Goal: Feedback & Contribution: Contribute content

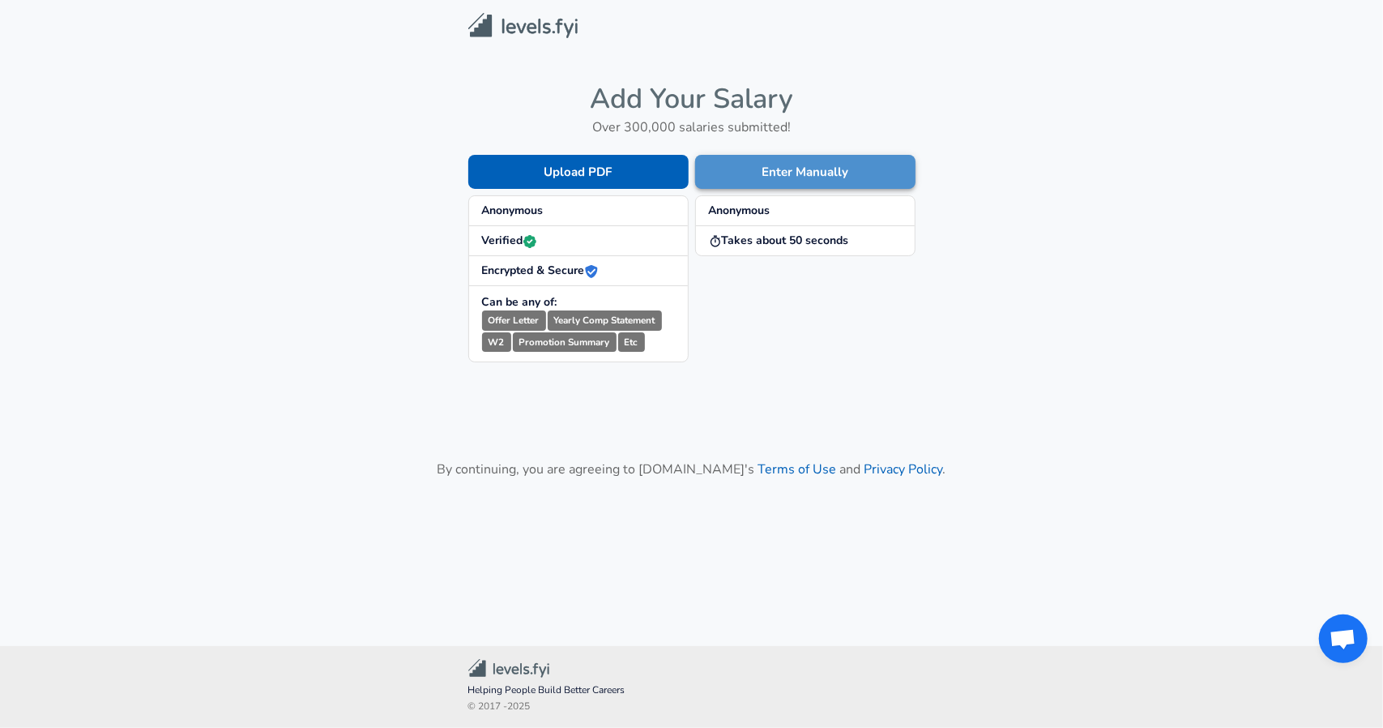
click at [788, 176] on button "Enter Manually" at bounding box center [805, 172] width 220 height 34
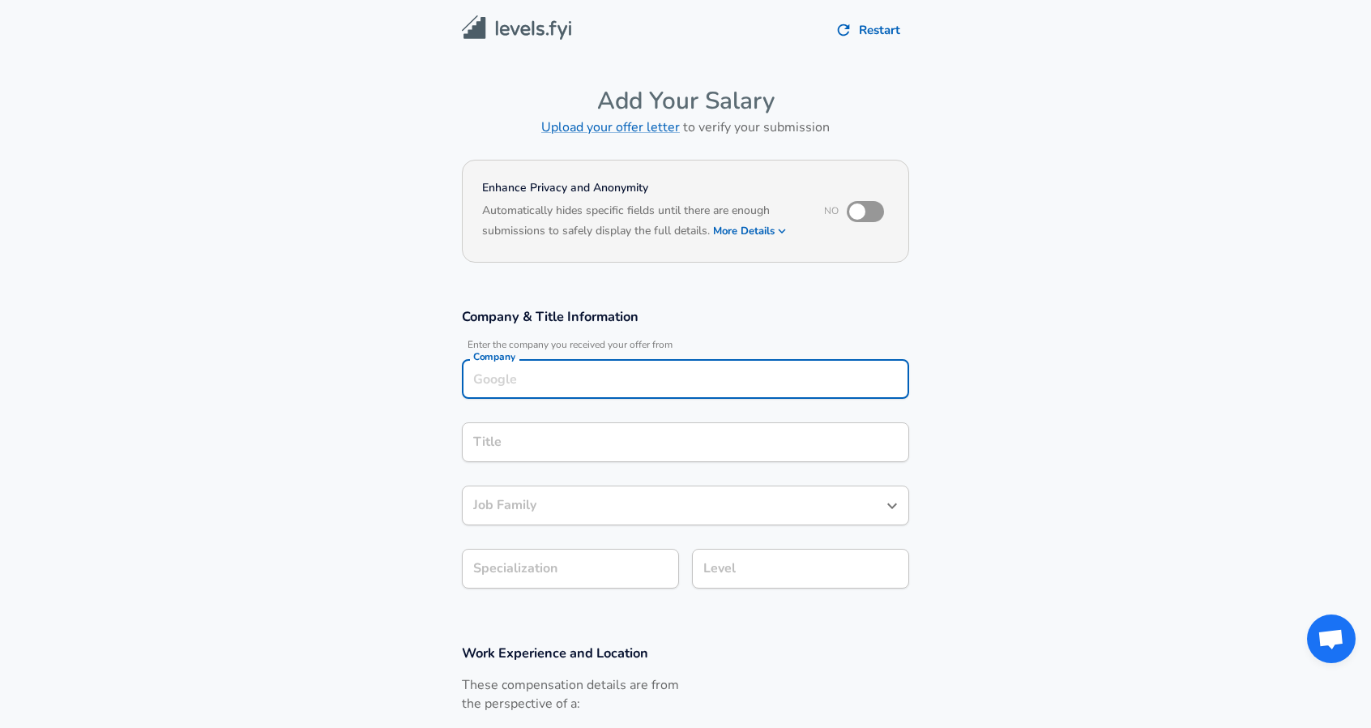
scroll to position [16, 0]
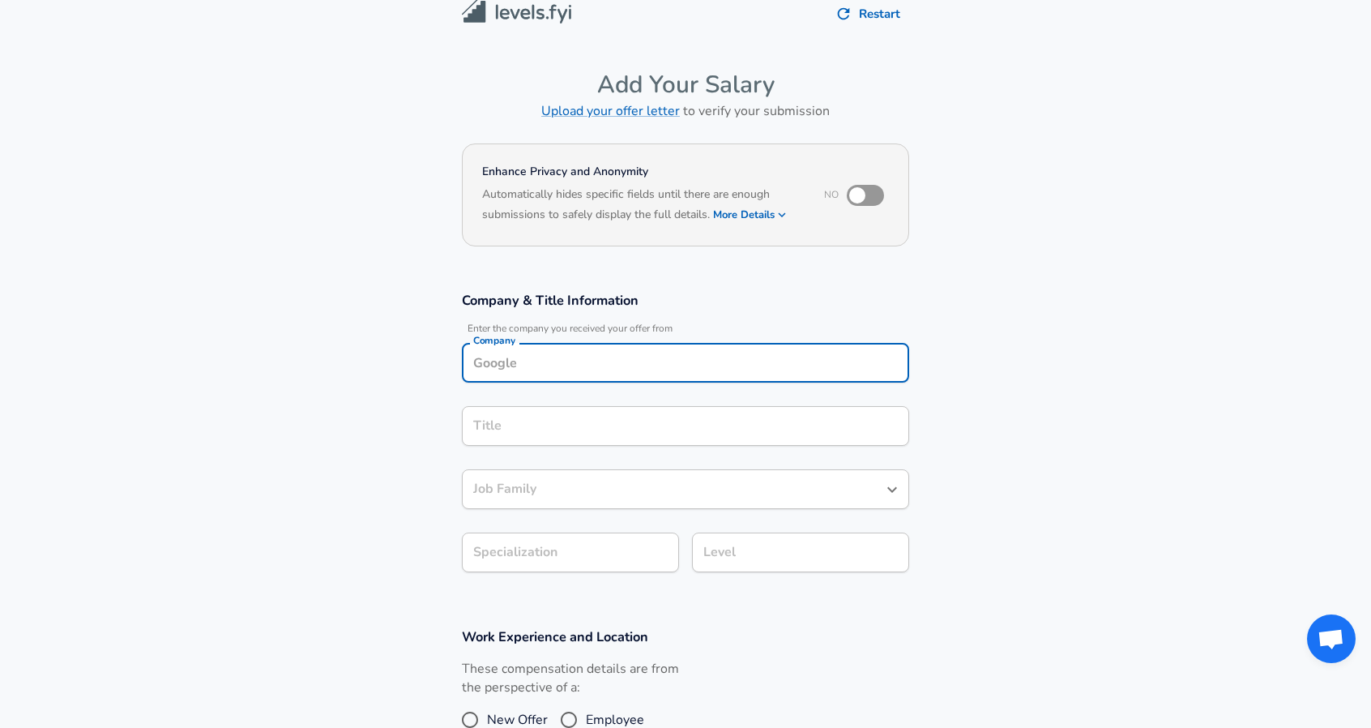
click at [630, 372] on input "Company" at bounding box center [685, 362] width 433 height 25
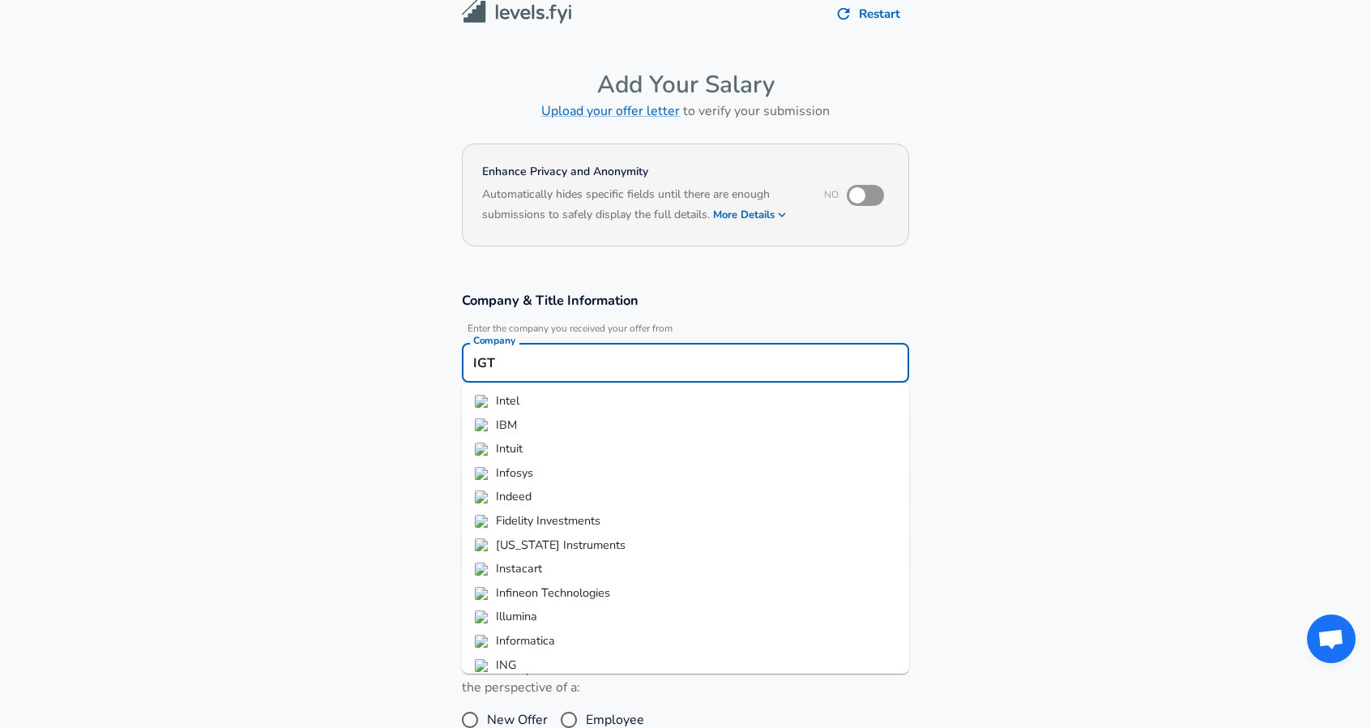
type input "IGT"
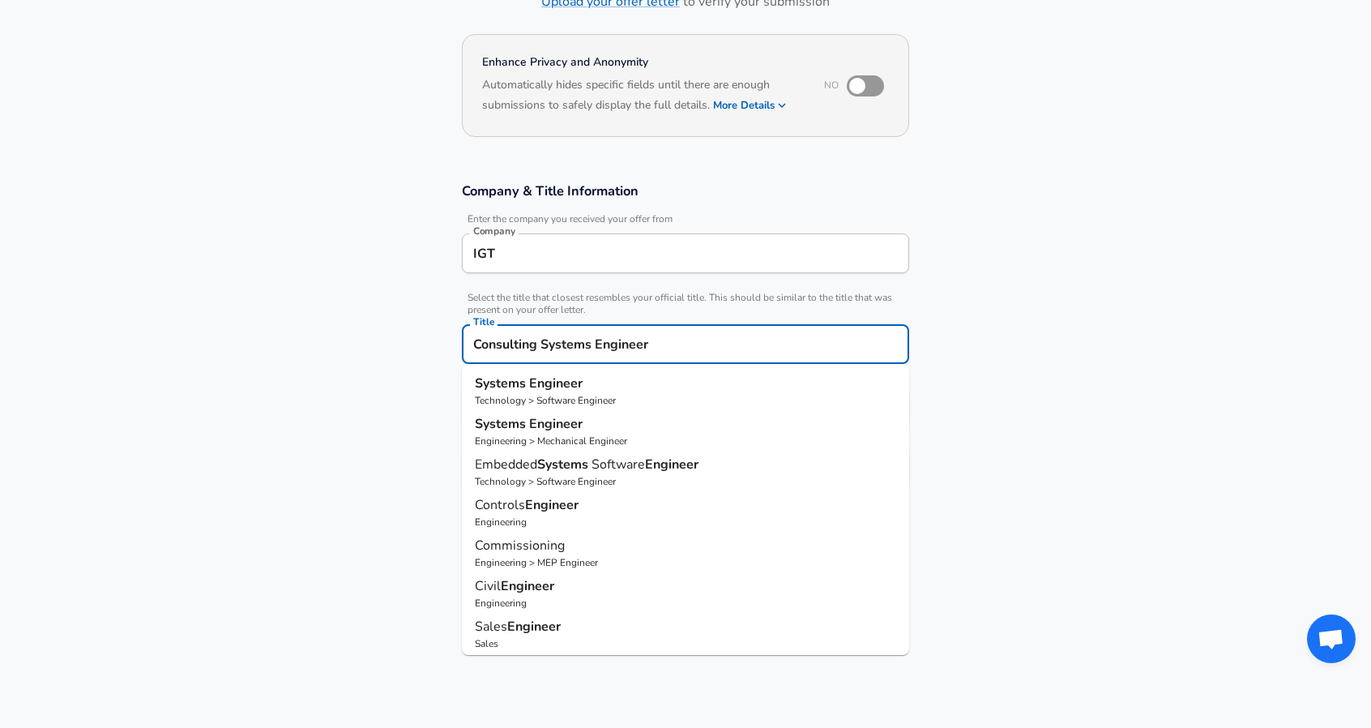
scroll to position [130, 0]
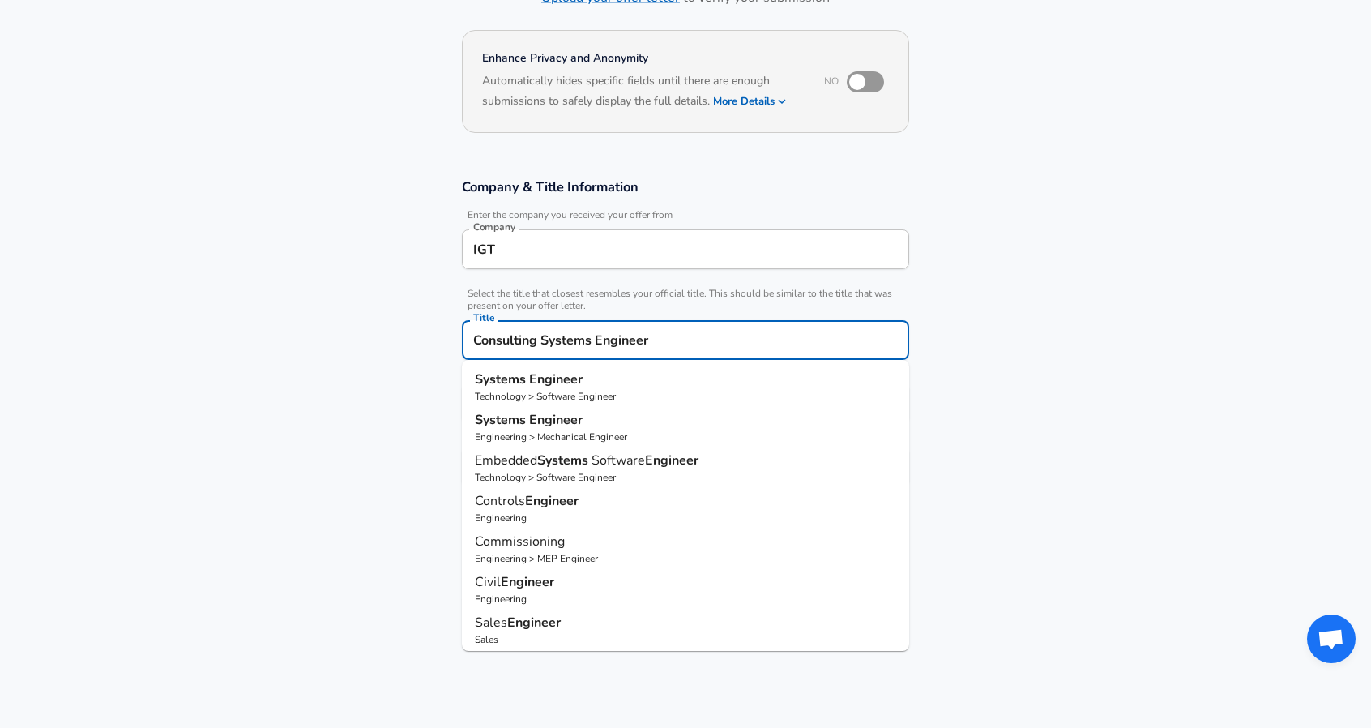
click at [550, 380] on strong "Engineer" at bounding box center [555, 379] width 53 height 18
type input "Systems Engineer"
type input "Software Engineer"
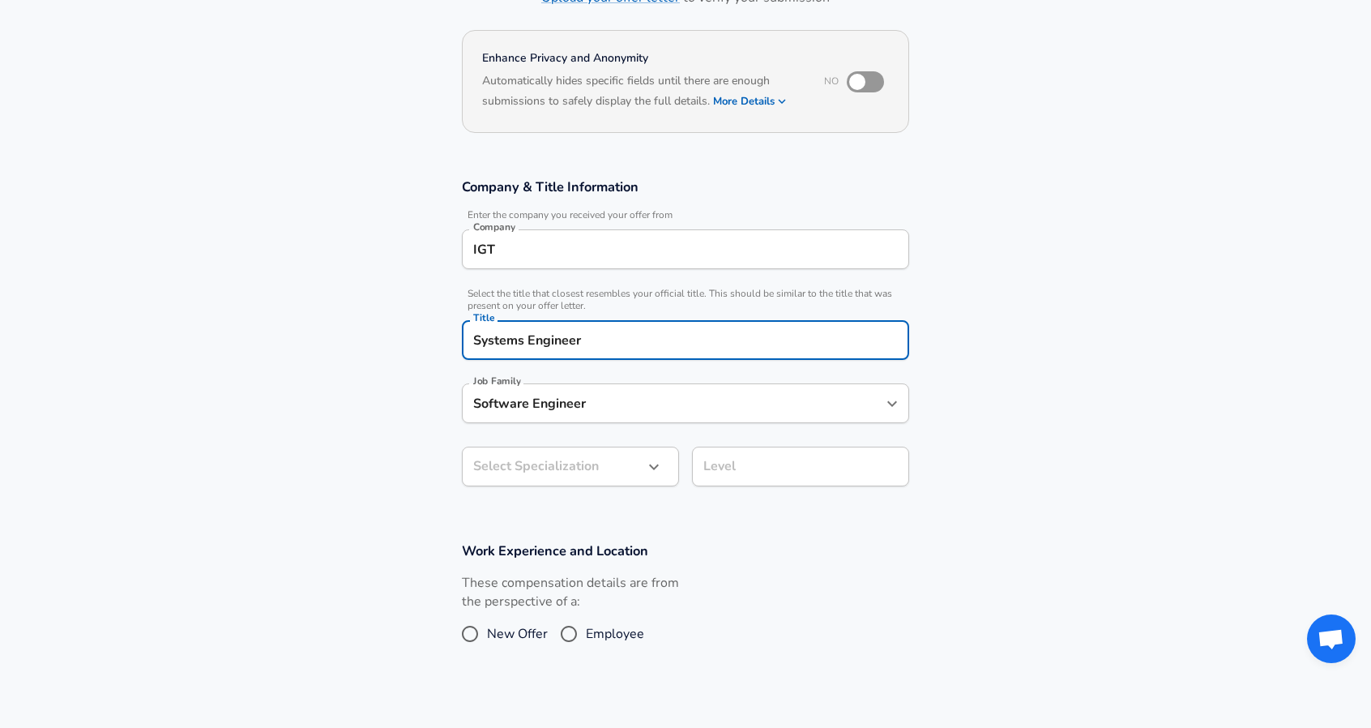
type input "Systems Engineer"
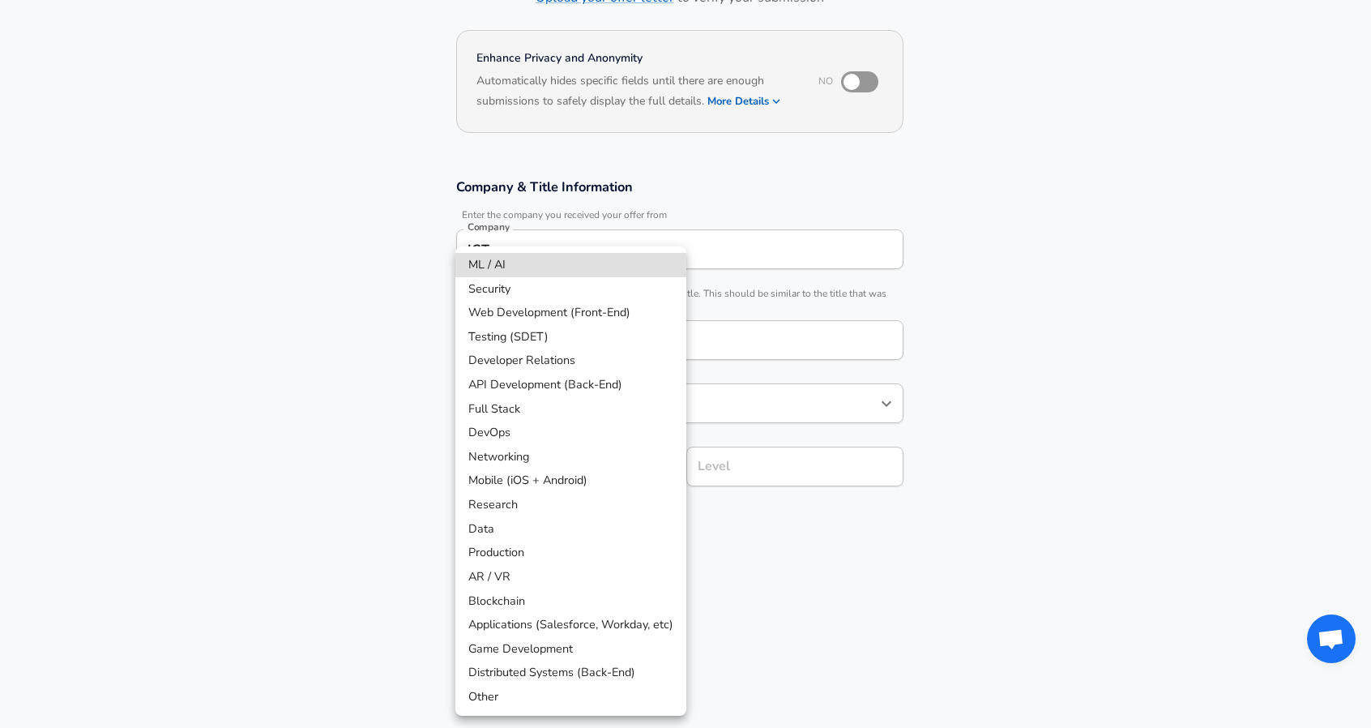
scroll to position [178, 0]
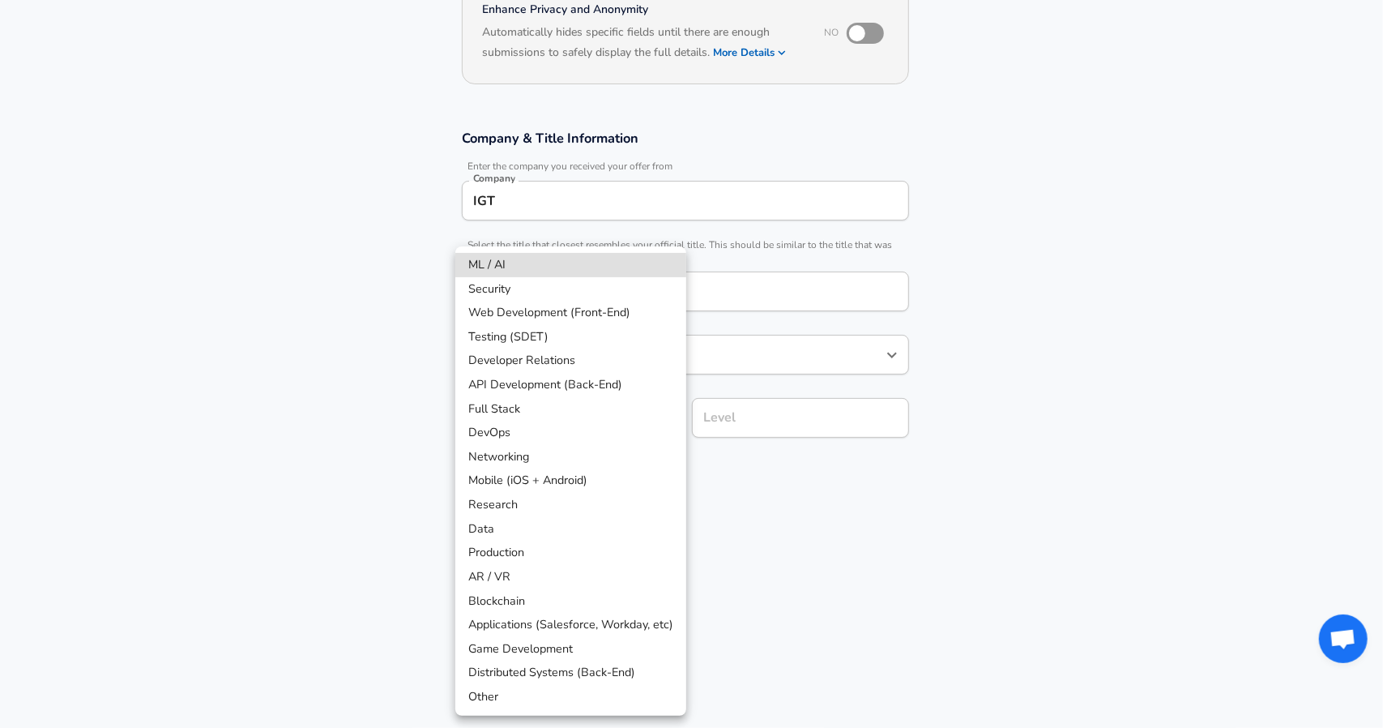
click at [551, 464] on body "Restart Add Your Salary Upload your offer letter to verify your submission Enha…" at bounding box center [691, 186] width 1383 height 728
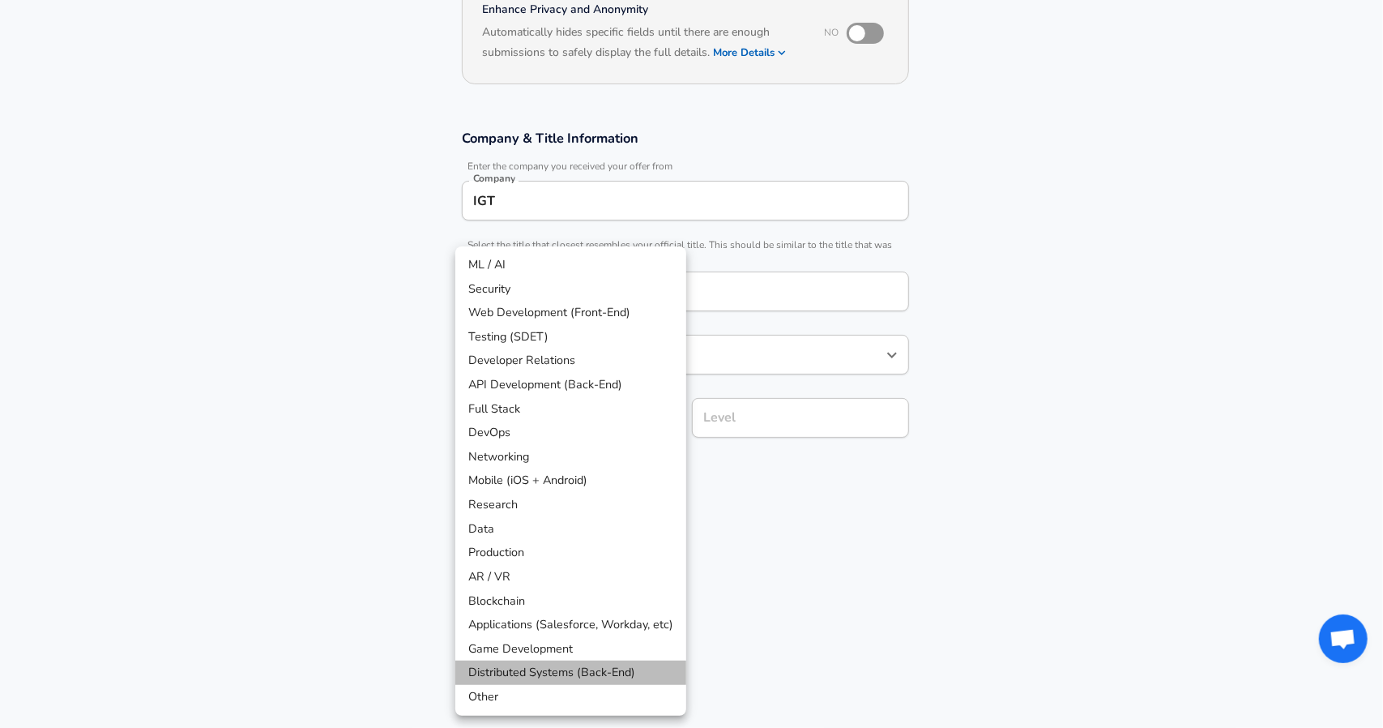
click at [522, 673] on li "Distributed Systems (Back-End)" at bounding box center [570, 672] width 231 height 24
type input "Distributed Systems (Back-End)"
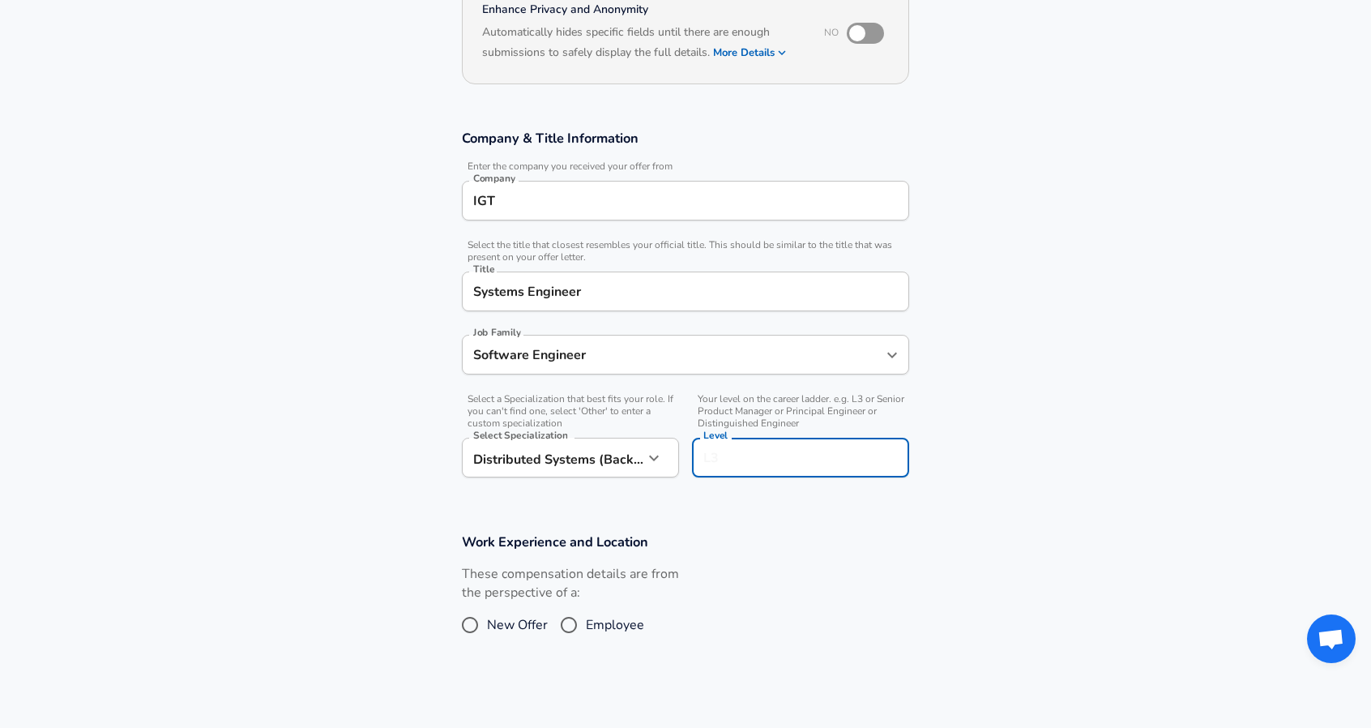
scroll to position [211, 0]
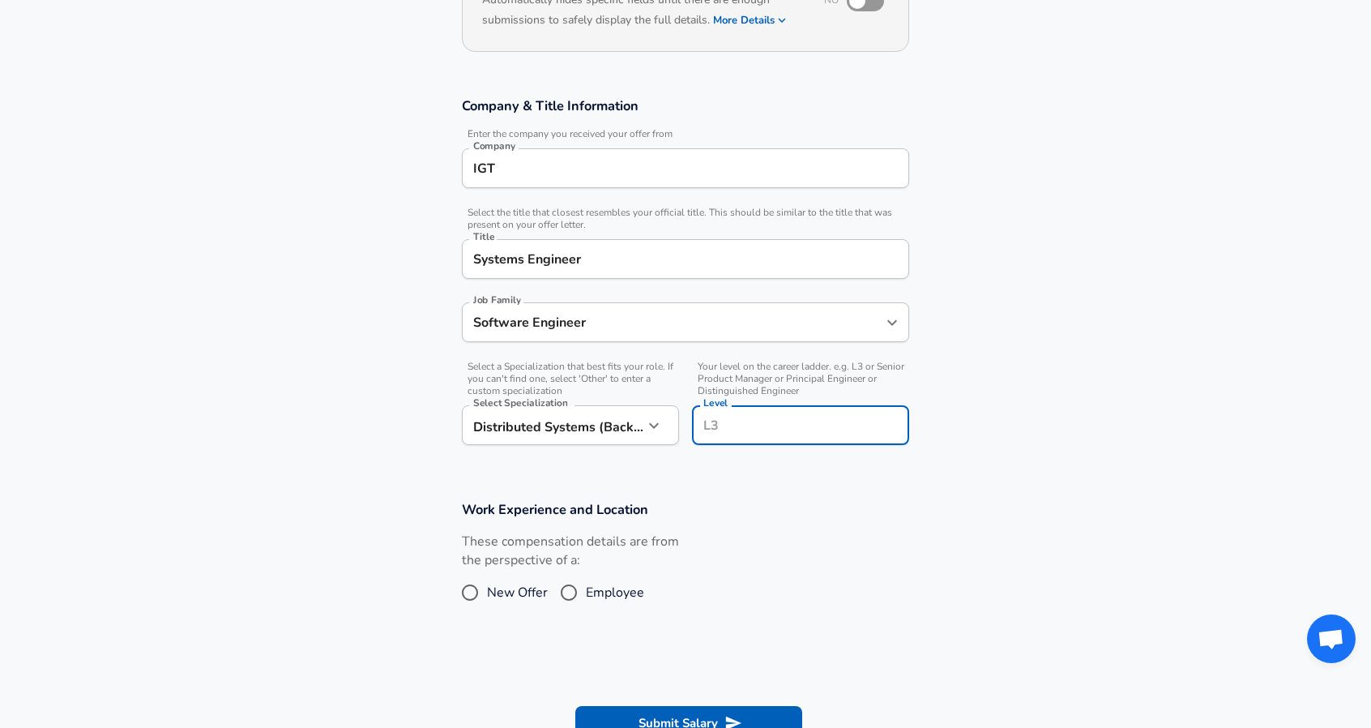
click at [754, 417] on input "Level" at bounding box center [800, 424] width 203 height 25
type input "L5"
click at [570, 592] on input "Employee" at bounding box center [569, 592] width 34 height 26
radio input "true"
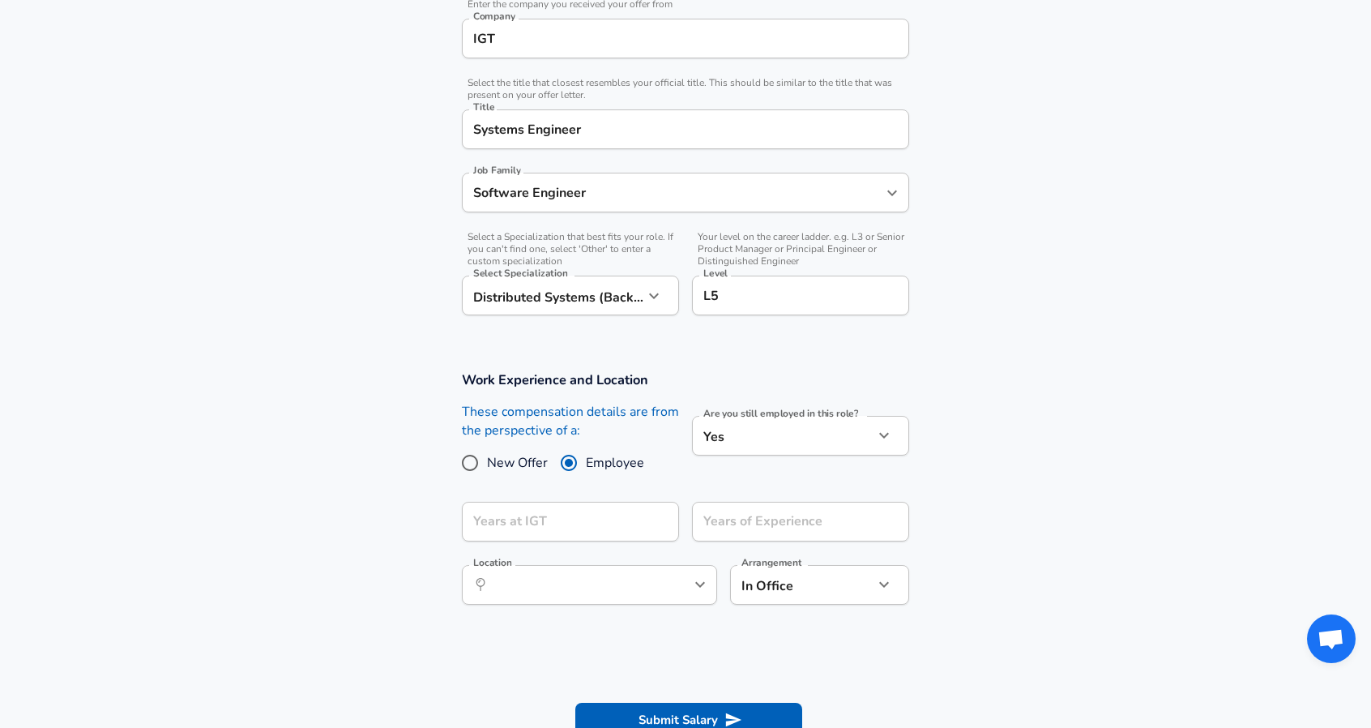
scroll to position [373, 0]
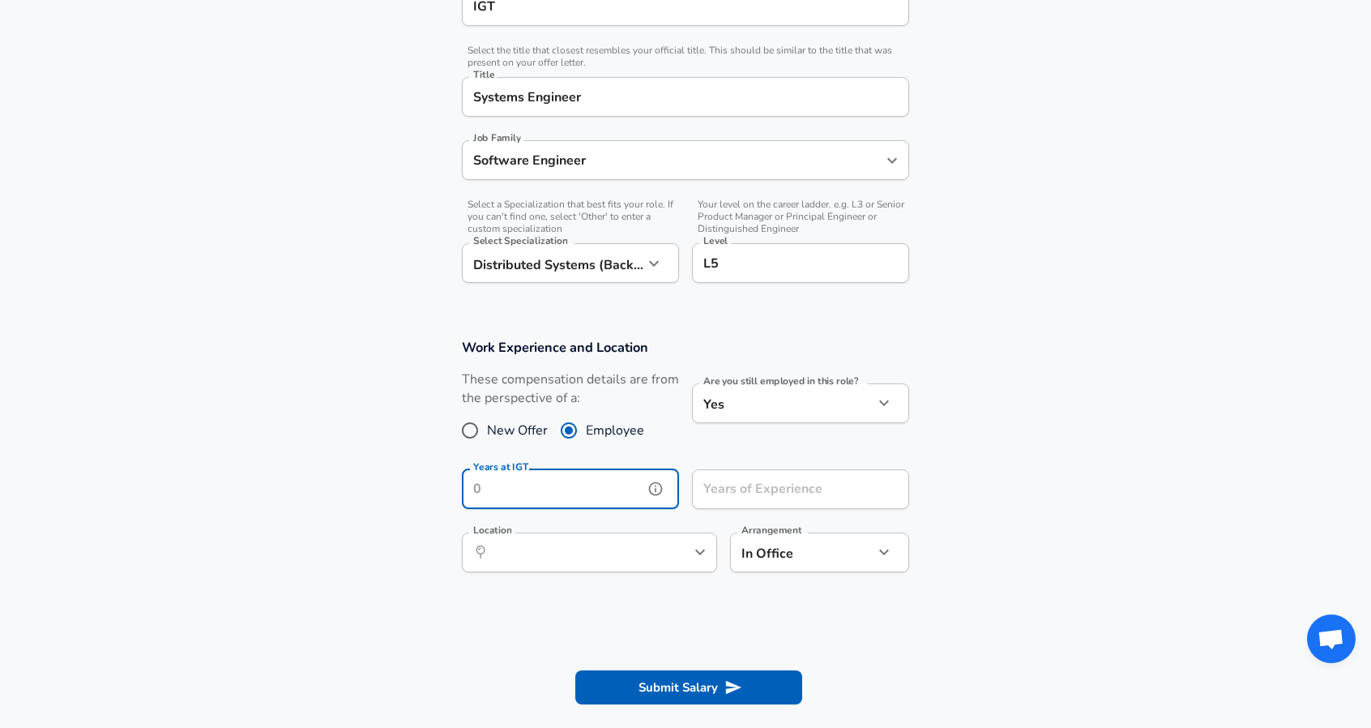
click at [585, 489] on input "Years at IGT" at bounding box center [553, 489] width 182 height 40
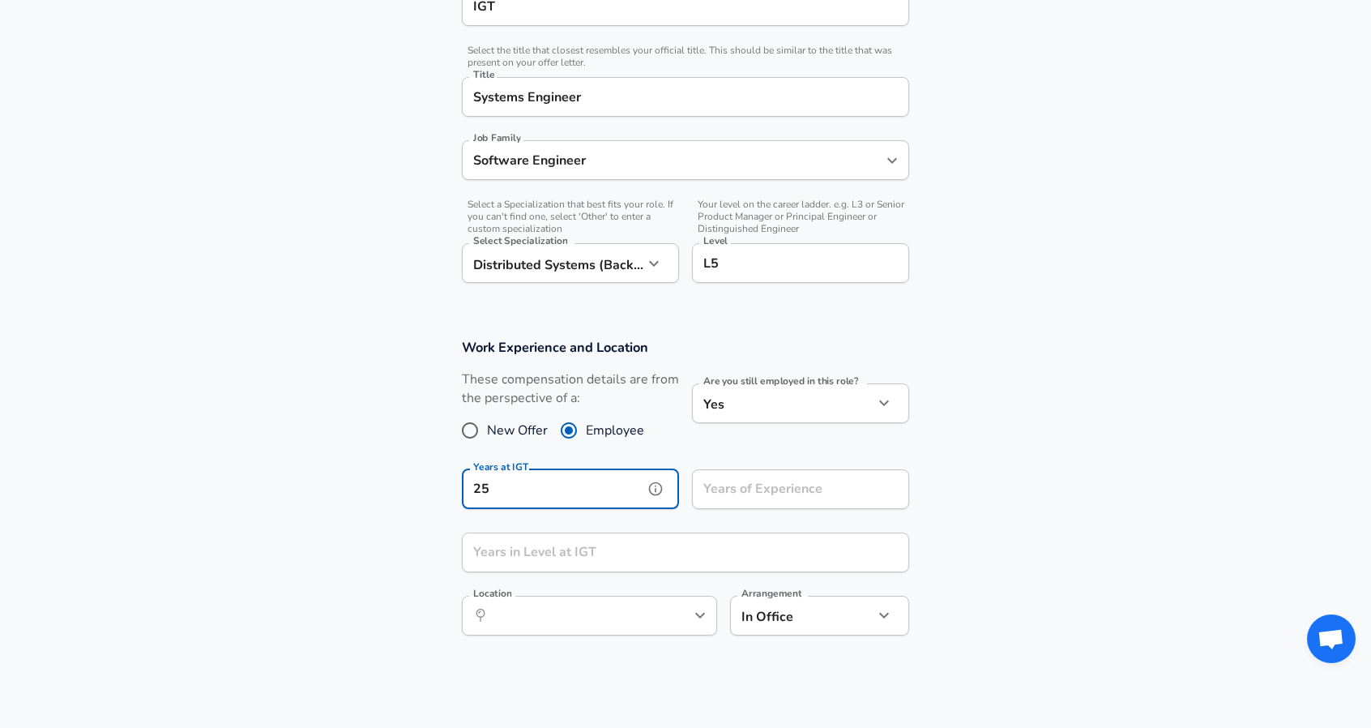
type input "25"
click at [717, 491] on input "Years of Experience" at bounding box center [783, 489] width 182 height 40
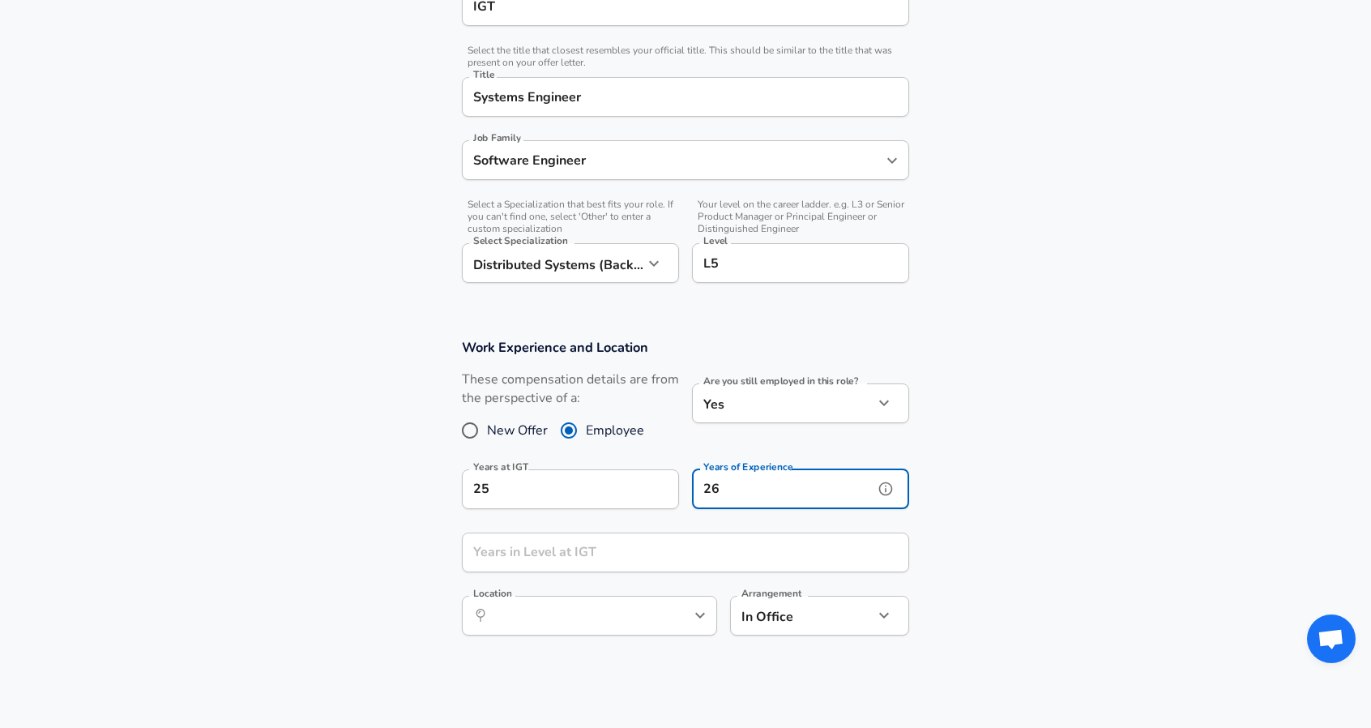
type input "26"
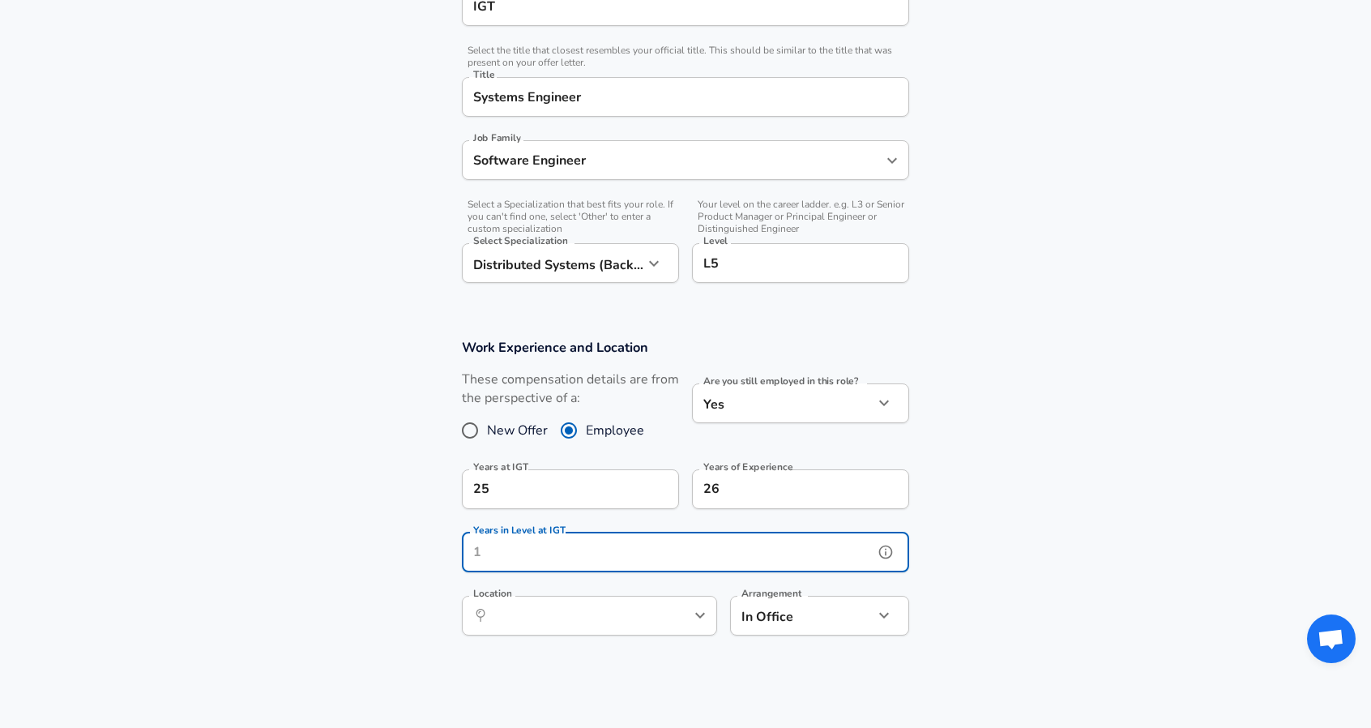
click at [472, 553] on input "Years in Level at IGT" at bounding box center [668, 552] width 412 height 40
type input "8"
click at [393, 587] on section "Work Experience and Location These compensation details are from the perspectiv…" at bounding box center [685, 495] width 1371 height 352
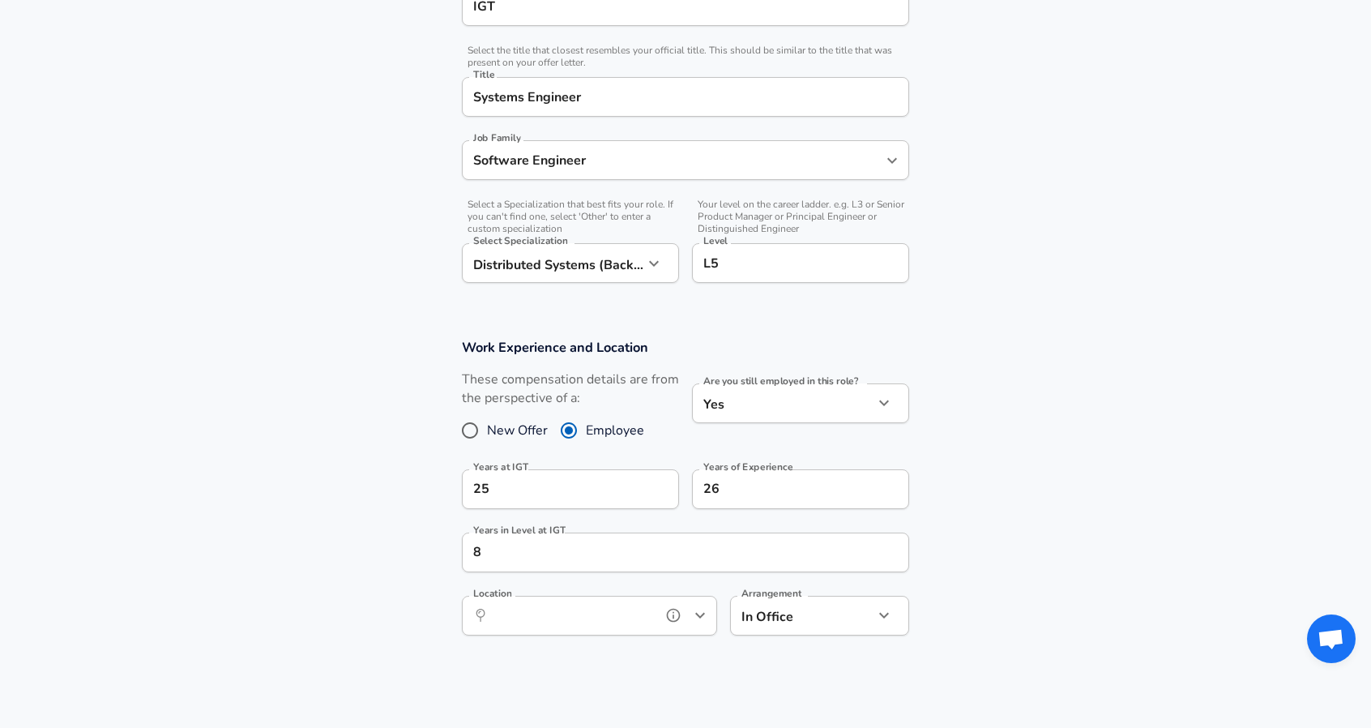
click at [548, 613] on input "Location" at bounding box center [572, 615] width 166 height 25
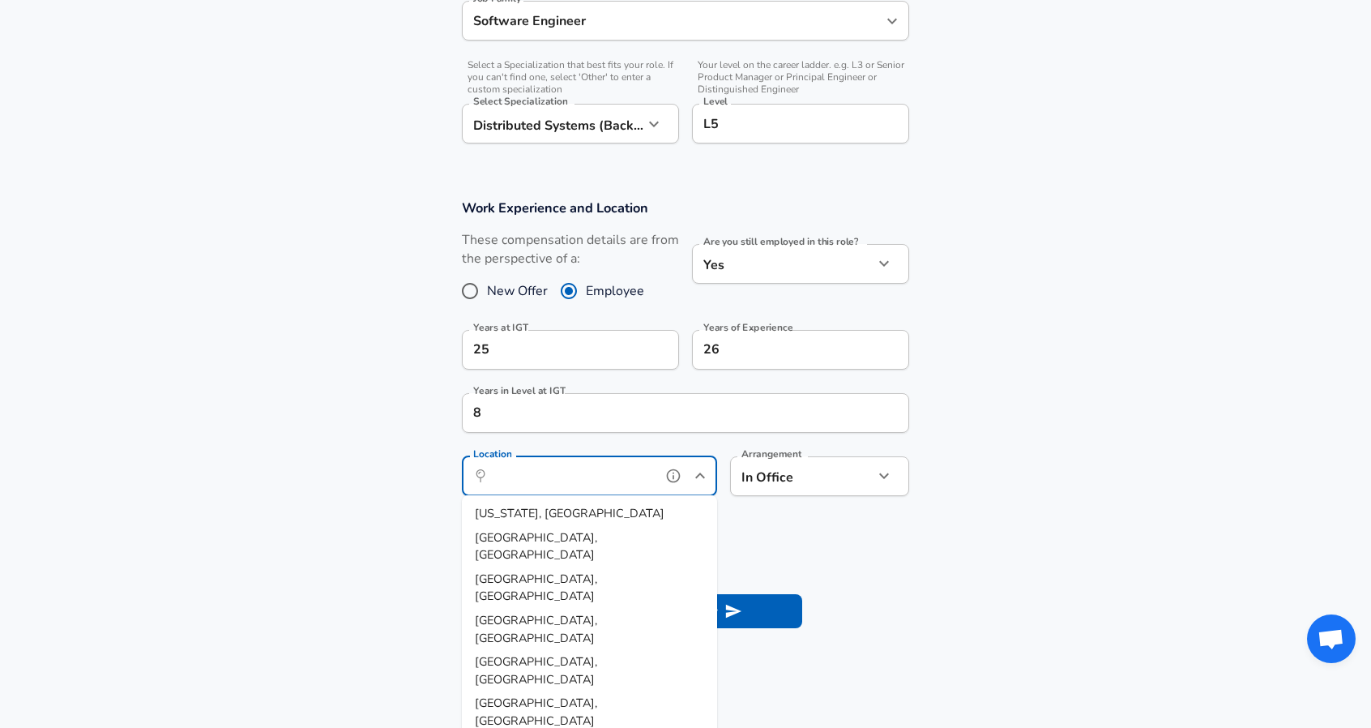
scroll to position [616, 0]
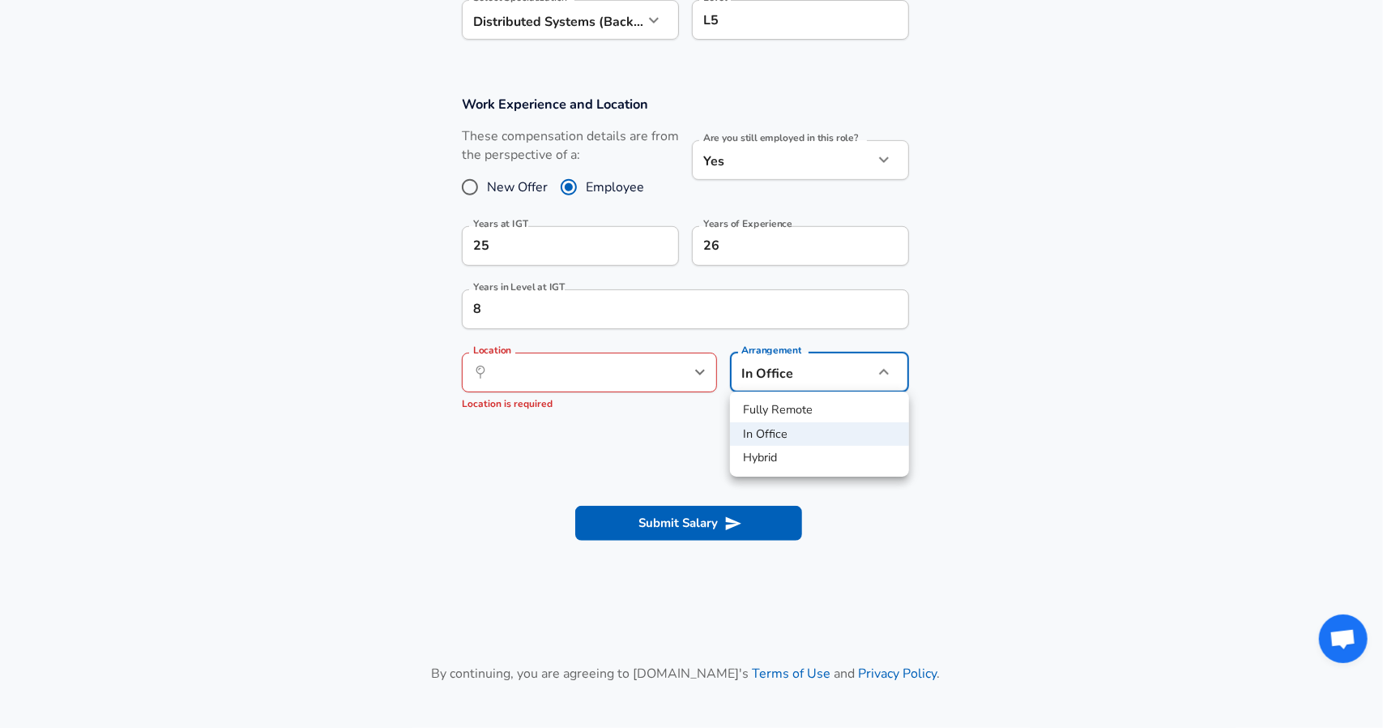
click at [768, 451] on li "Hybrid" at bounding box center [819, 458] width 179 height 24
type input "hybrid"
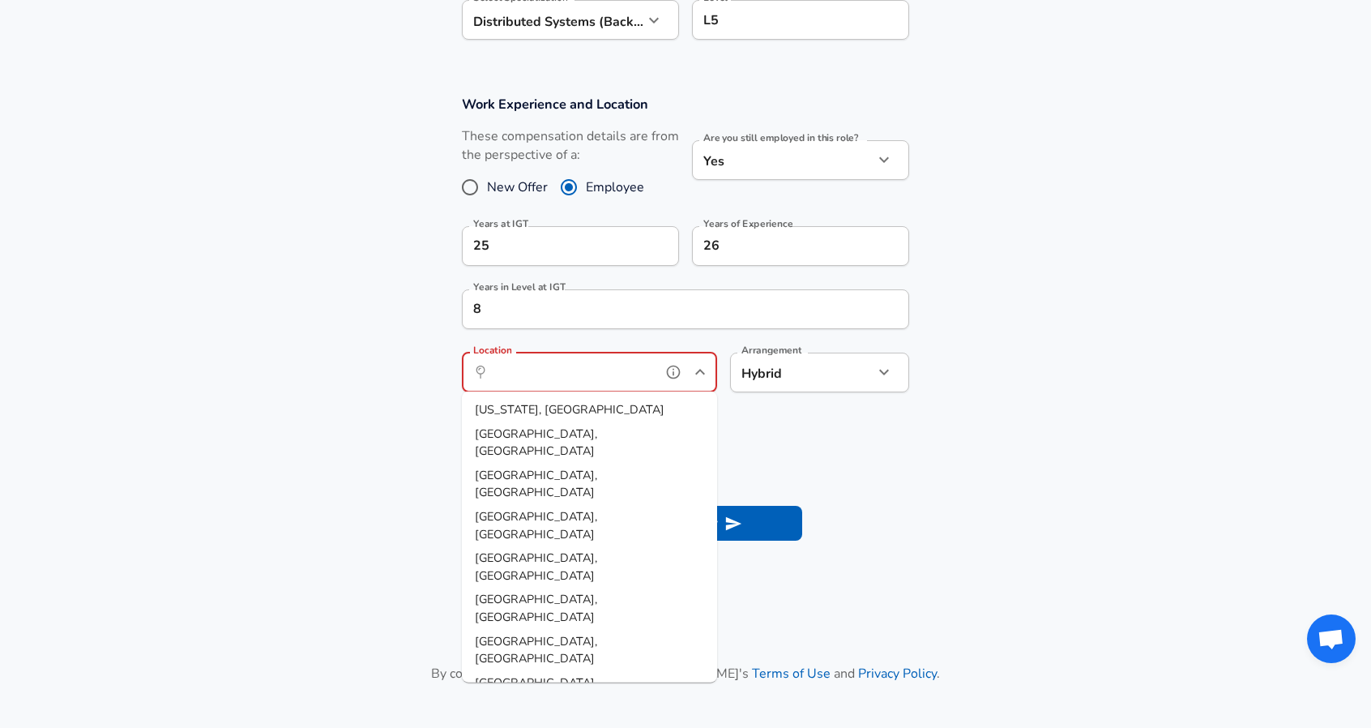
click at [545, 365] on input "Location" at bounding box center [572, 372] width 166 height 25
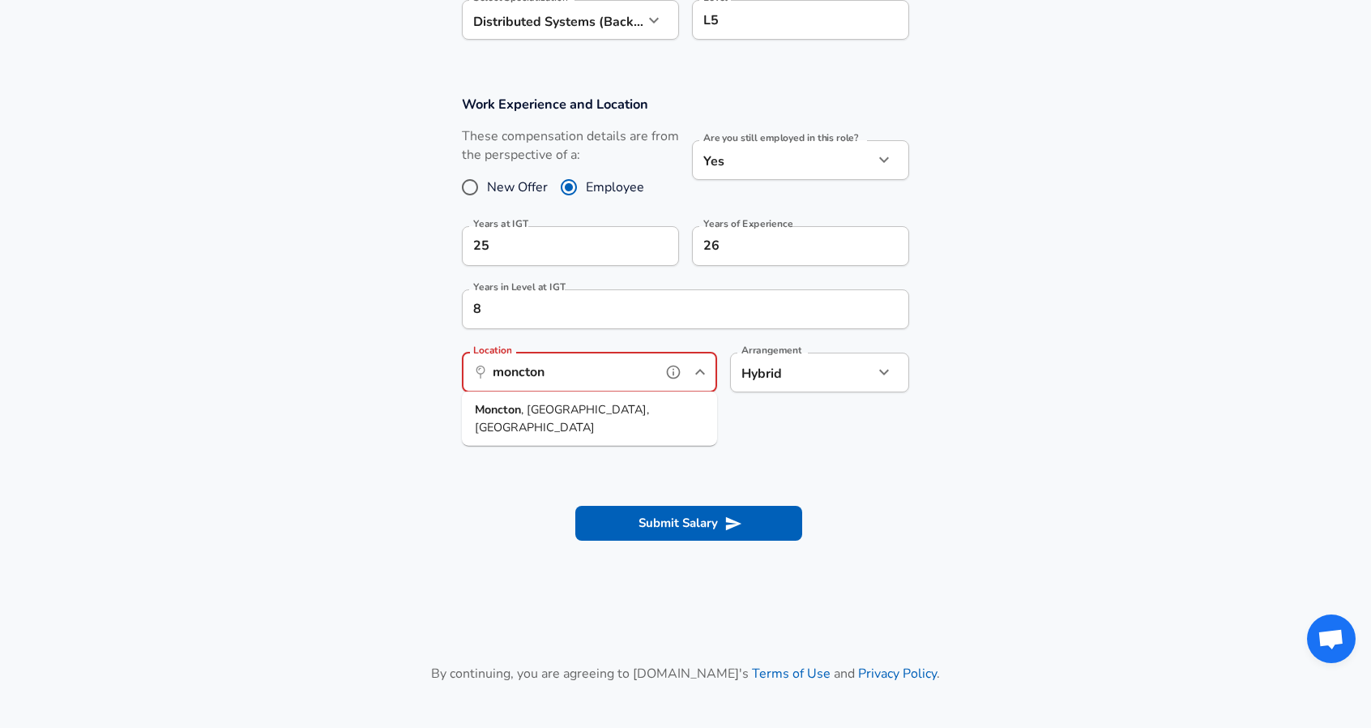
click at [553, 406] on span ", [GEOGRAPHIC_DATA], [GEOGRAPHIC_DATA]" at bounding box center [562, 418] width 174 height 34
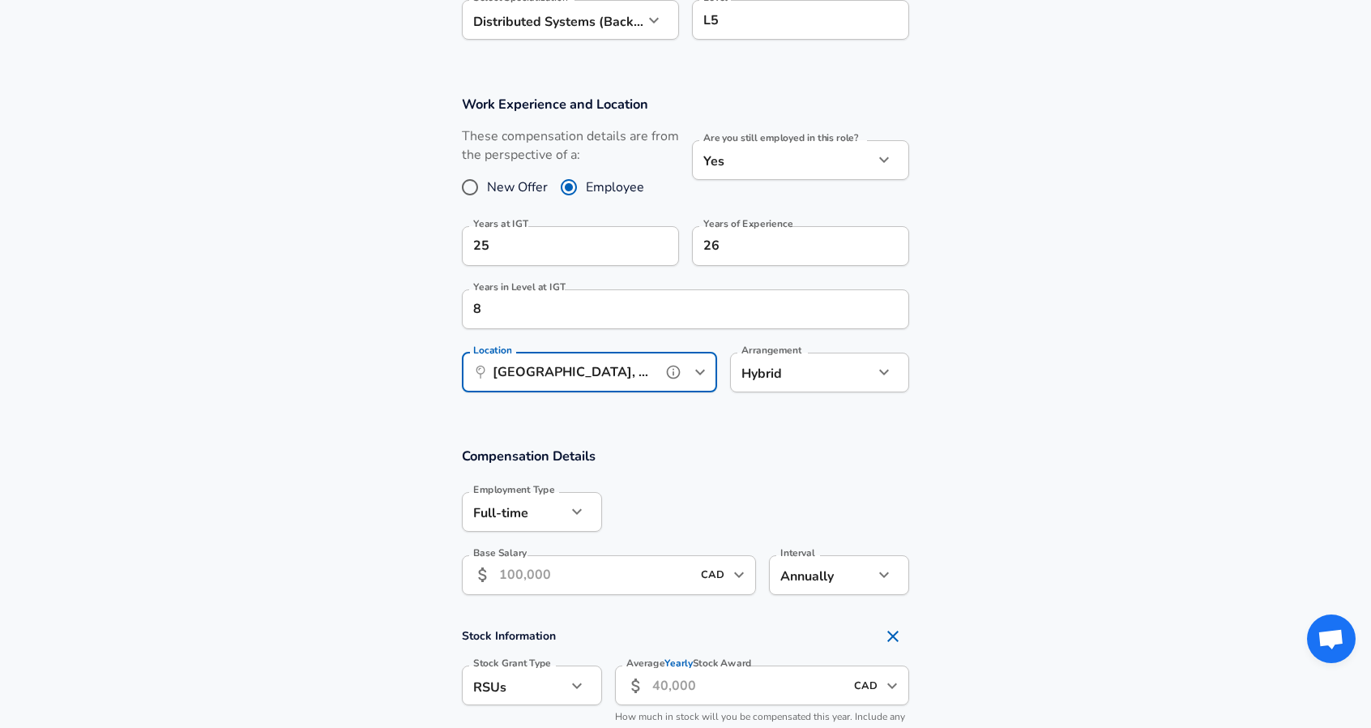
type input "[GEOGRAPHIC_DATA], [GEOGRAPHIC_DATA], [GEOGRAPHIC_DATA]"
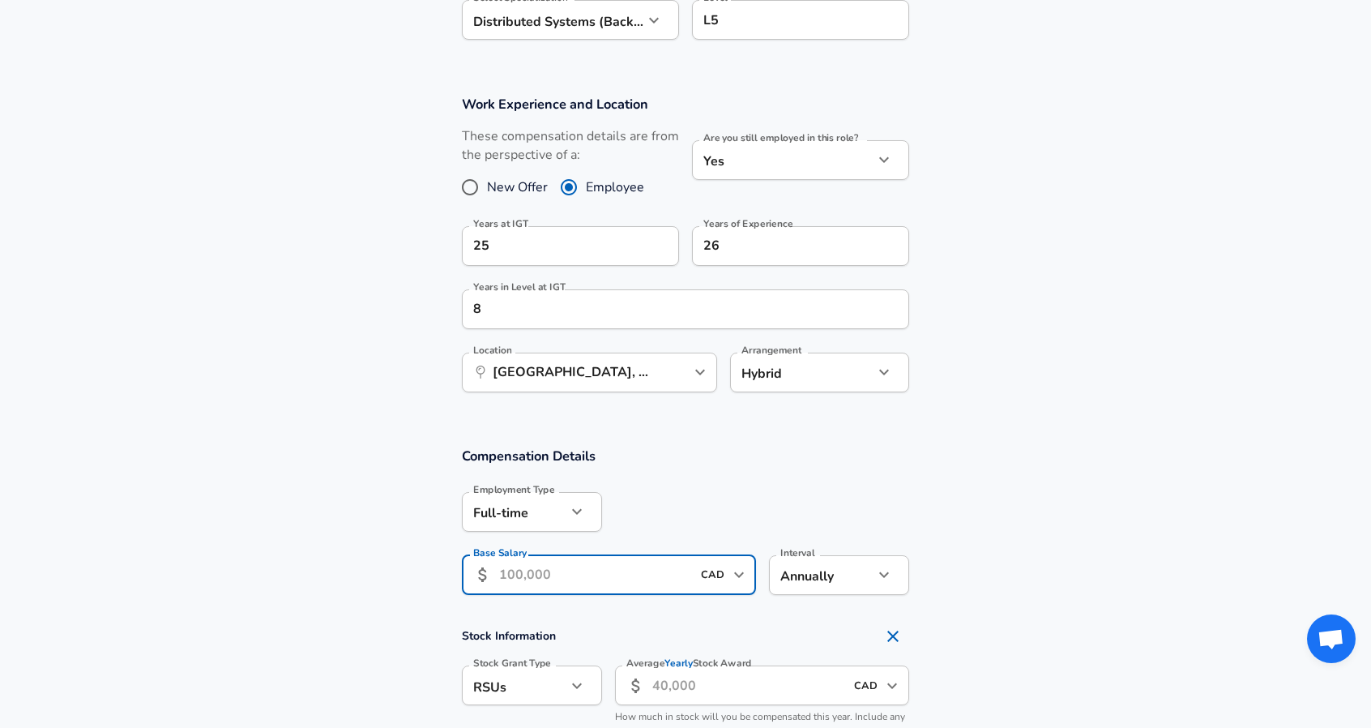
click at [558, 575] on input "Base Salary" at bounding box center [595, 575] width 192 height 40
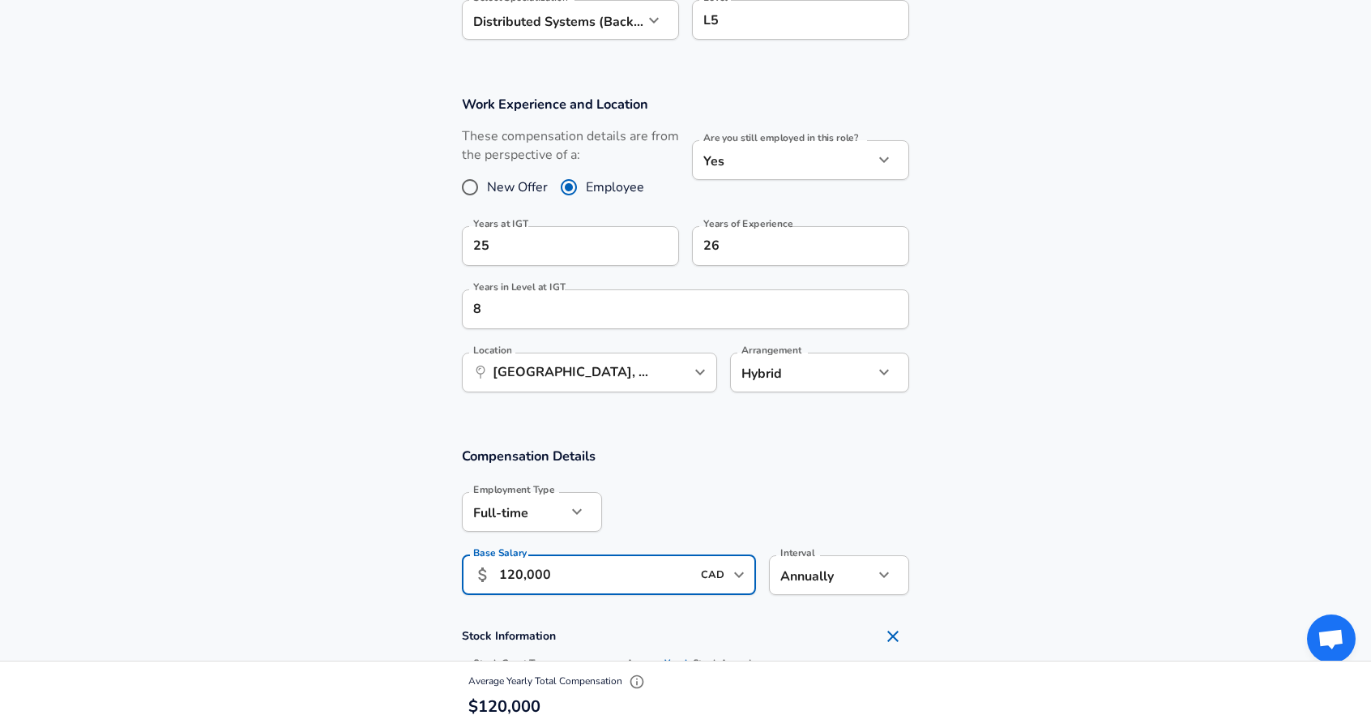
type input "120,000"
click at [359, 583] on section "Compensation Details Employment Type [DEMOGRAPHIC_DATA] full_time Employment Ty…" at bounding box center [685, 525] width 1371 height 159
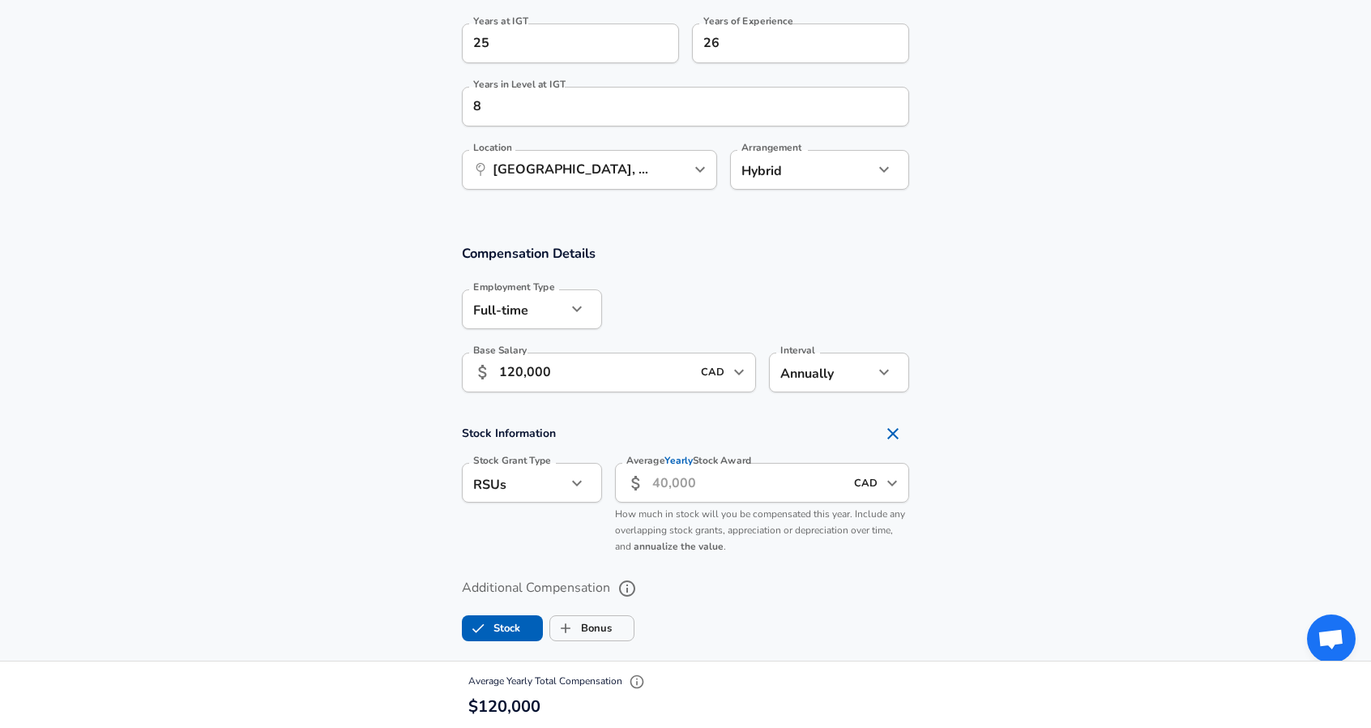
scroll to position [859, 0]
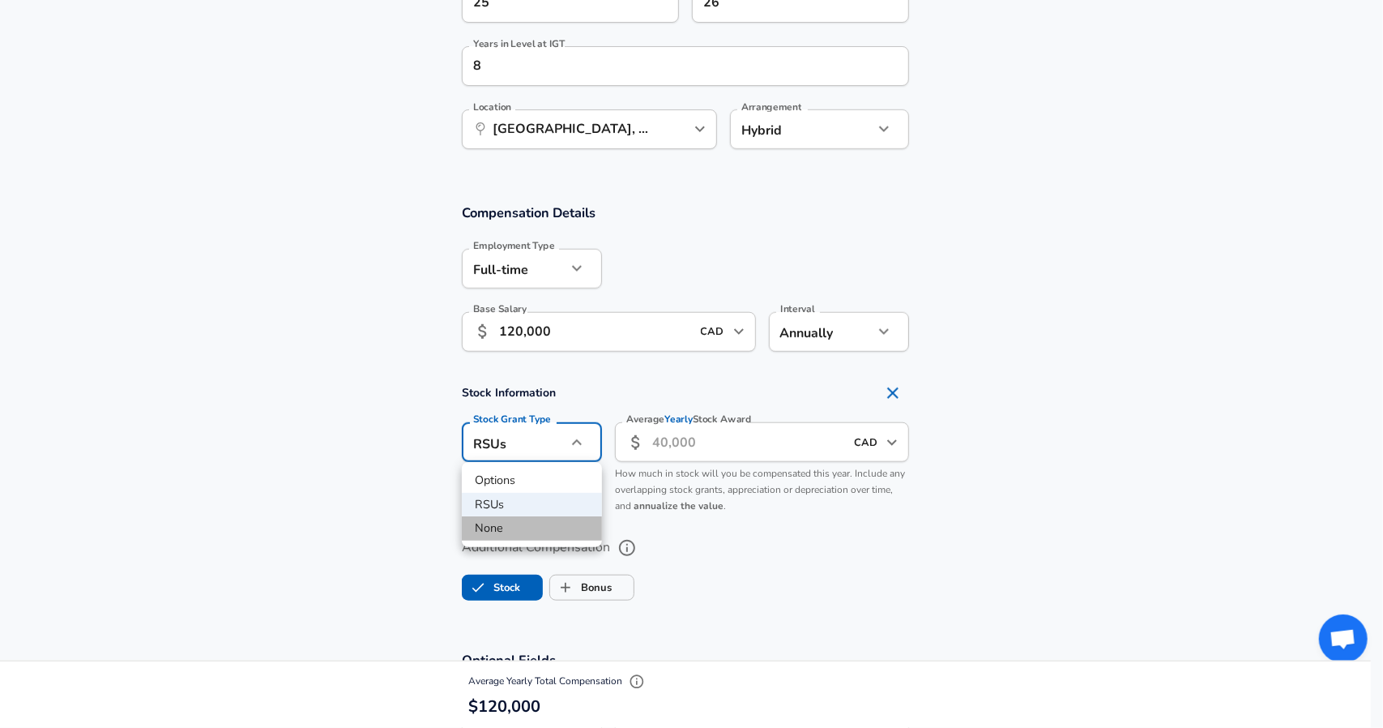
click at [502, 532] on li "None" at bounding box center [532, 528] width 140 height 24
type input "none"
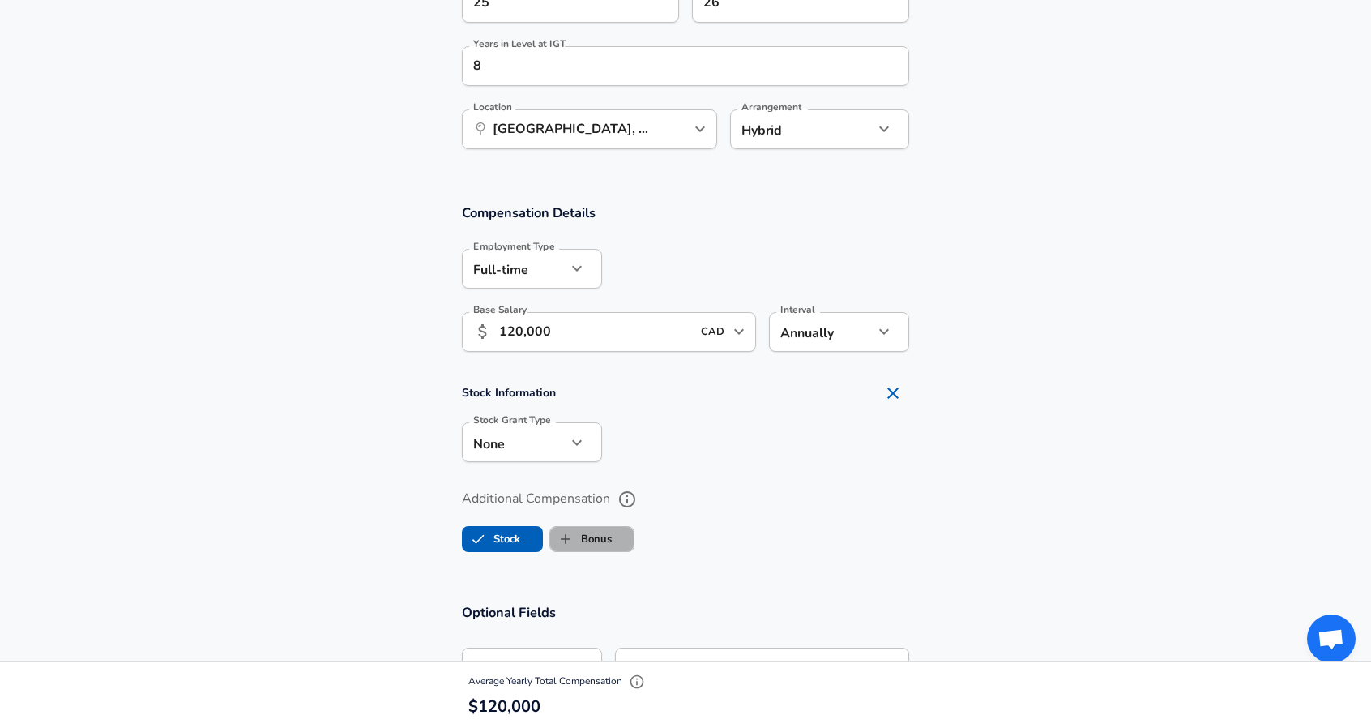
click at [592, 537] on label "Bonus" at bounding box center [581, 538] width 62 height 31
checkbox input "true"
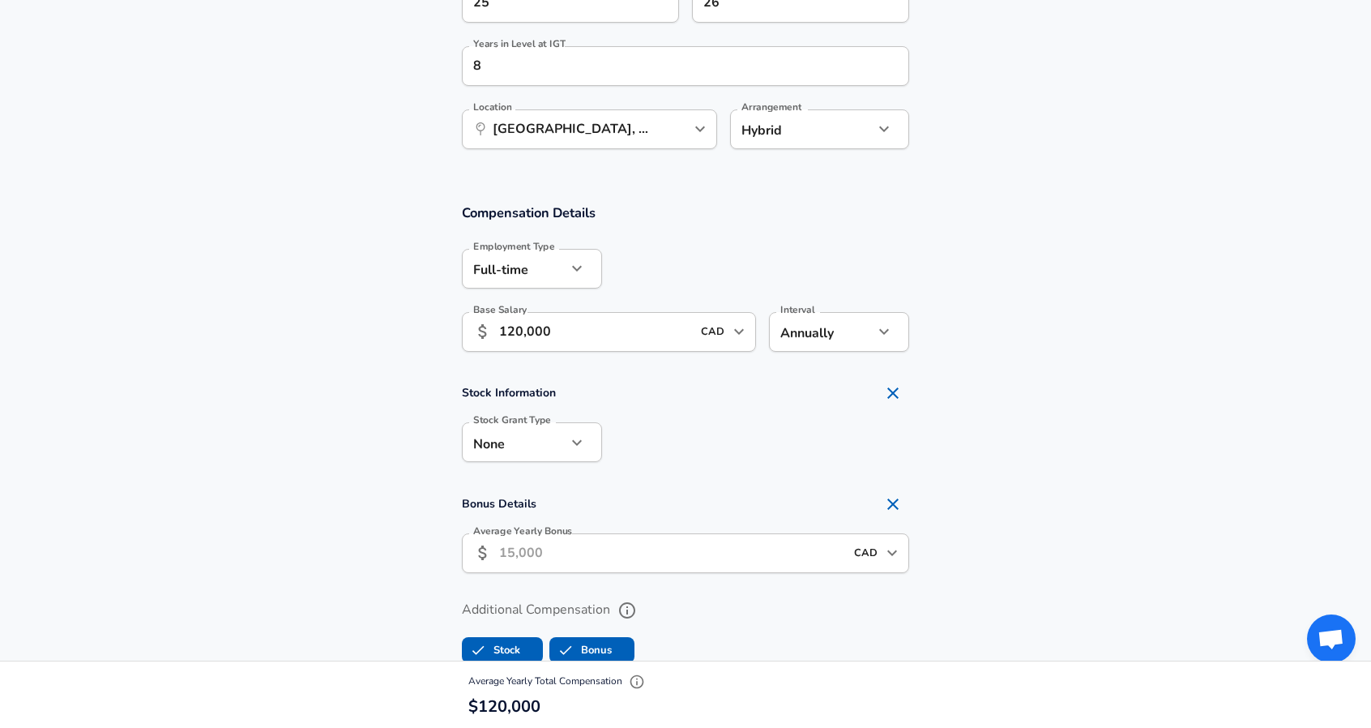
click at [558, 550] on input "Average Yearly Bonus" at bounding box center [671, 553] width 345 height 40
click at [306, 593] on section "Additional Compensation Stock Bonus" at bounding box center [685, 626] width 1371 height 86
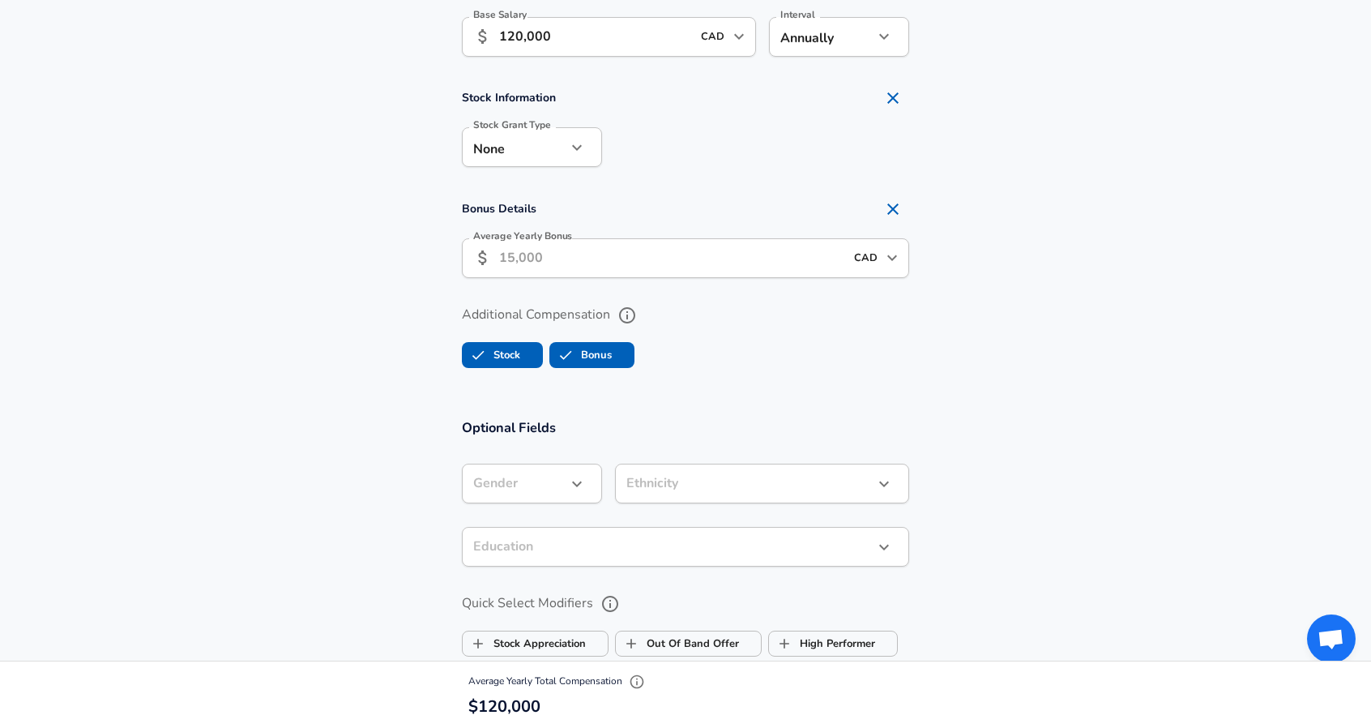
scroll to position [1183, 0]
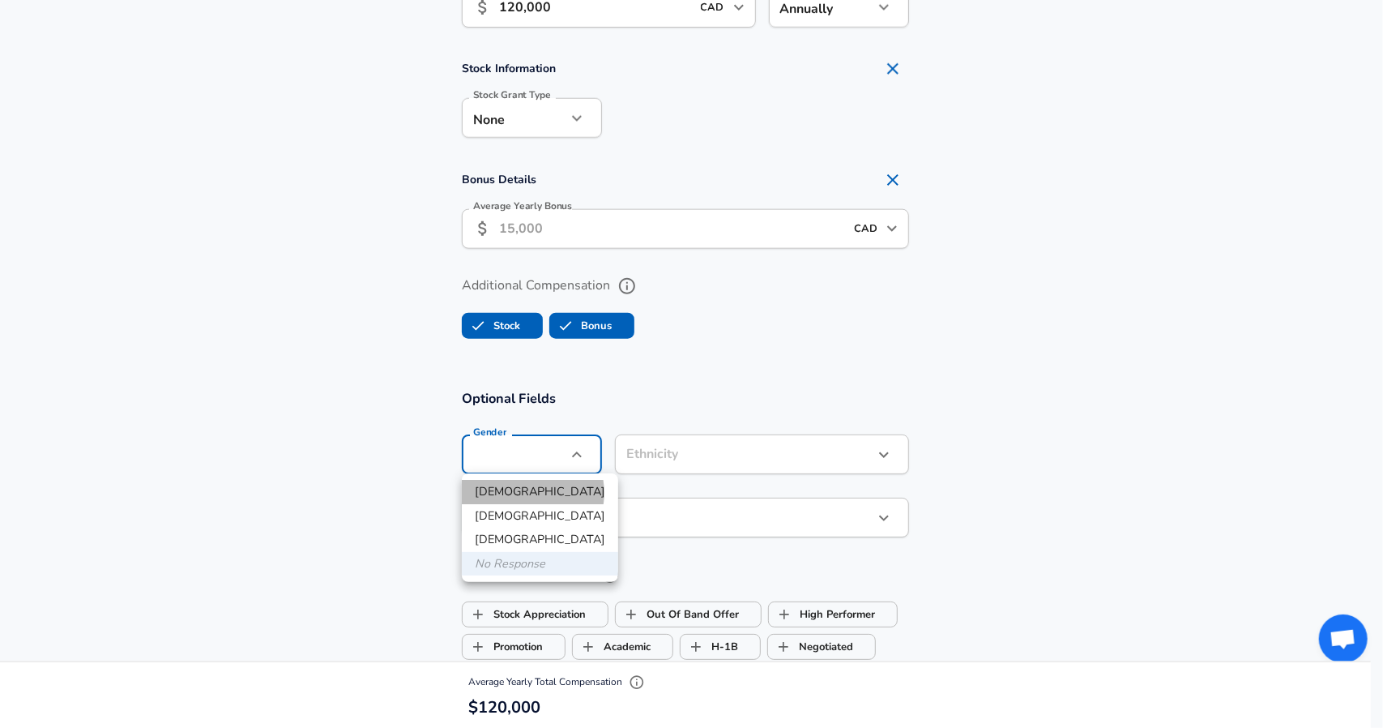
click at [528, 493] on li "[DEMOGRAPHIC_DATA]" at bounding box center [540, 492] width 156 height 24
type input "[DEMOGRAPHIC_DATA]"
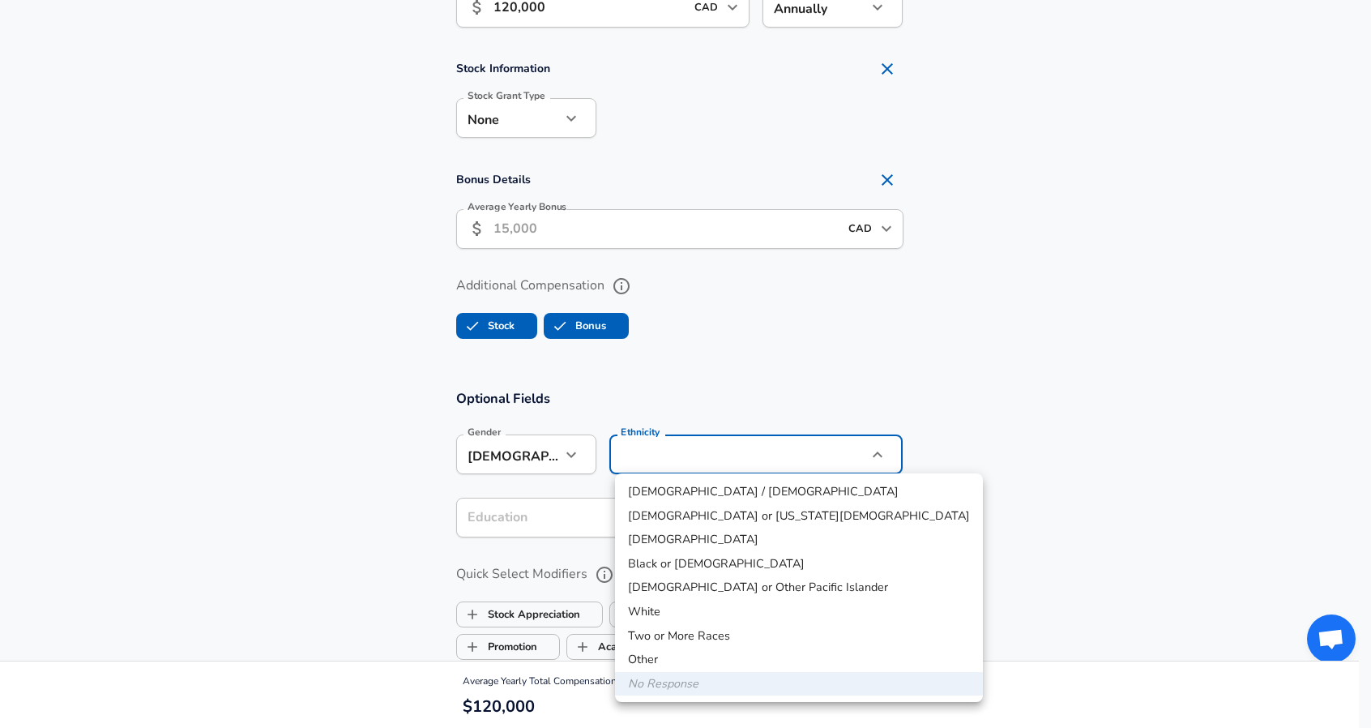
click at [686, 610] on li "White" at bounding box center [799, 612] width 368 height 24
type input "White"
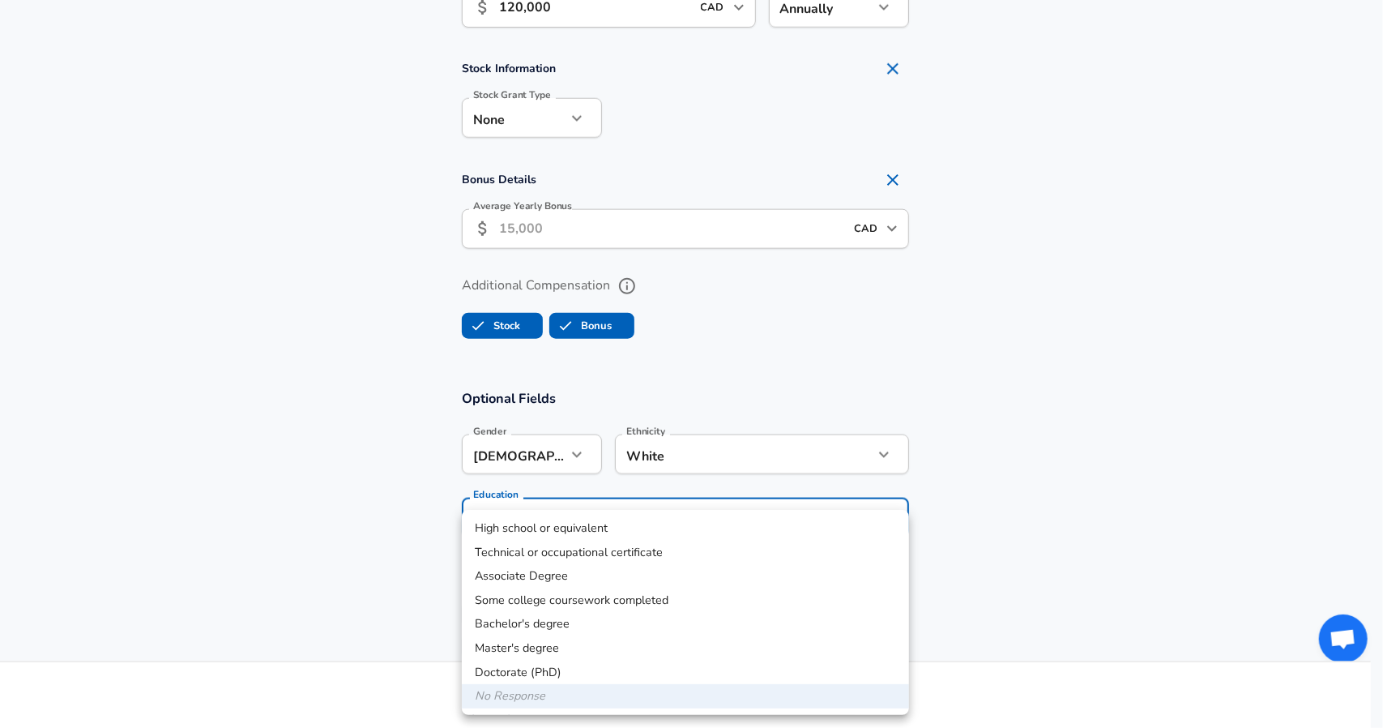
click at [527, 554] on li "Technical or occupational certificate" at bounding box center [685, 552] width 447 height 24
type input "Technical or occupational certificate"
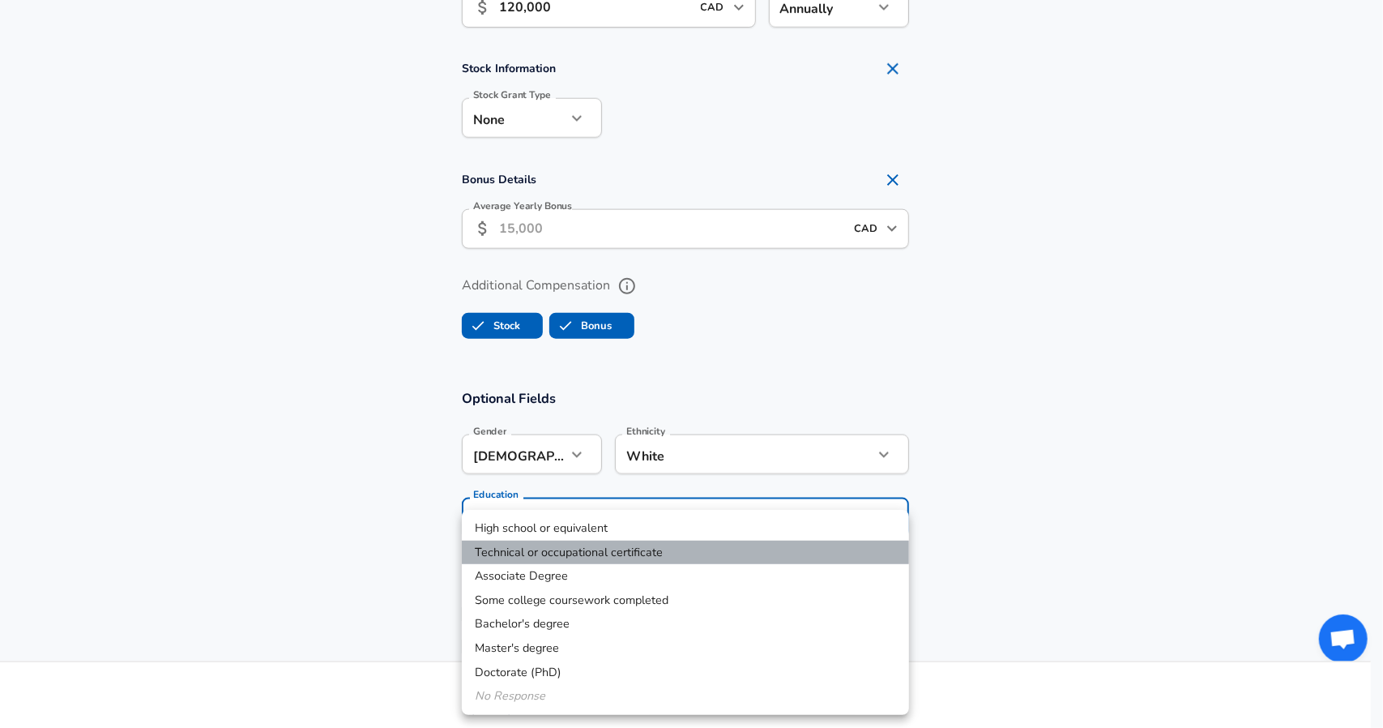
click at [539, 552] on li "Technical or occupational certificate" at bounding box center [685, 552] width 447 height 24
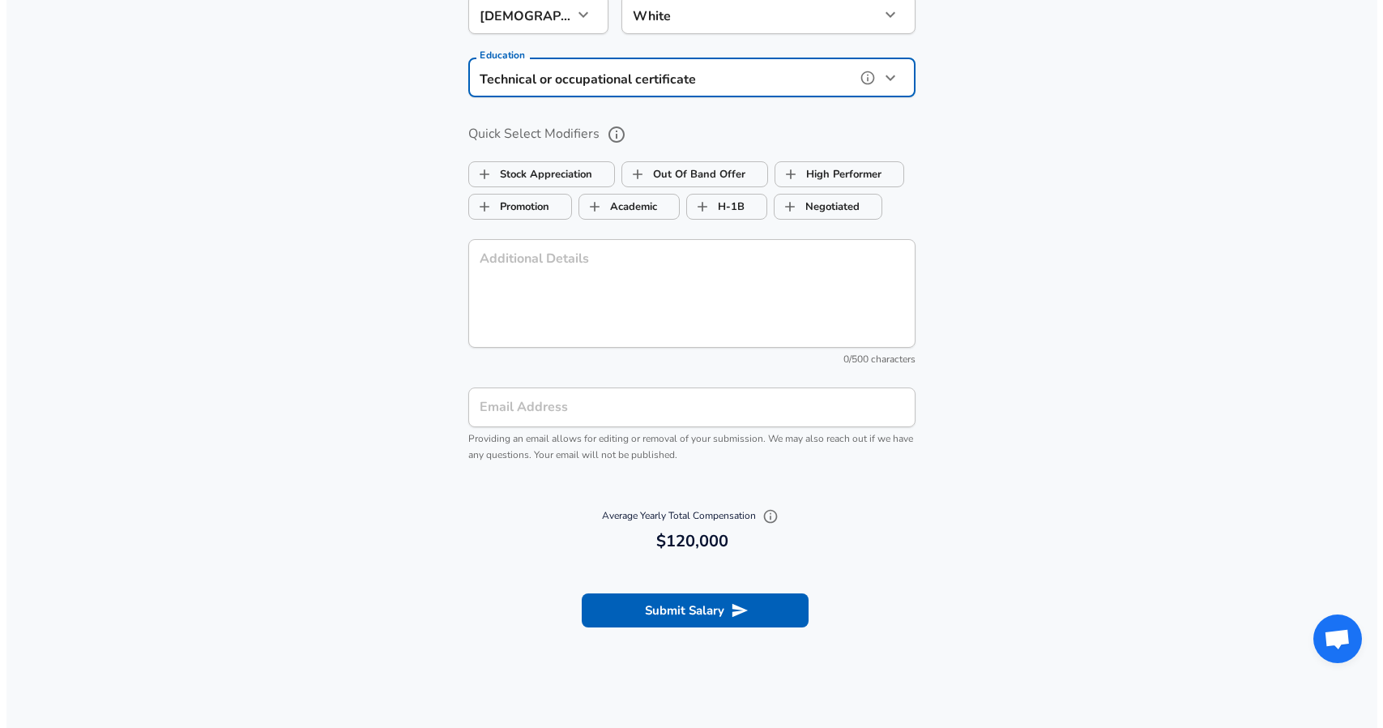
scroll to position [1750, 0]
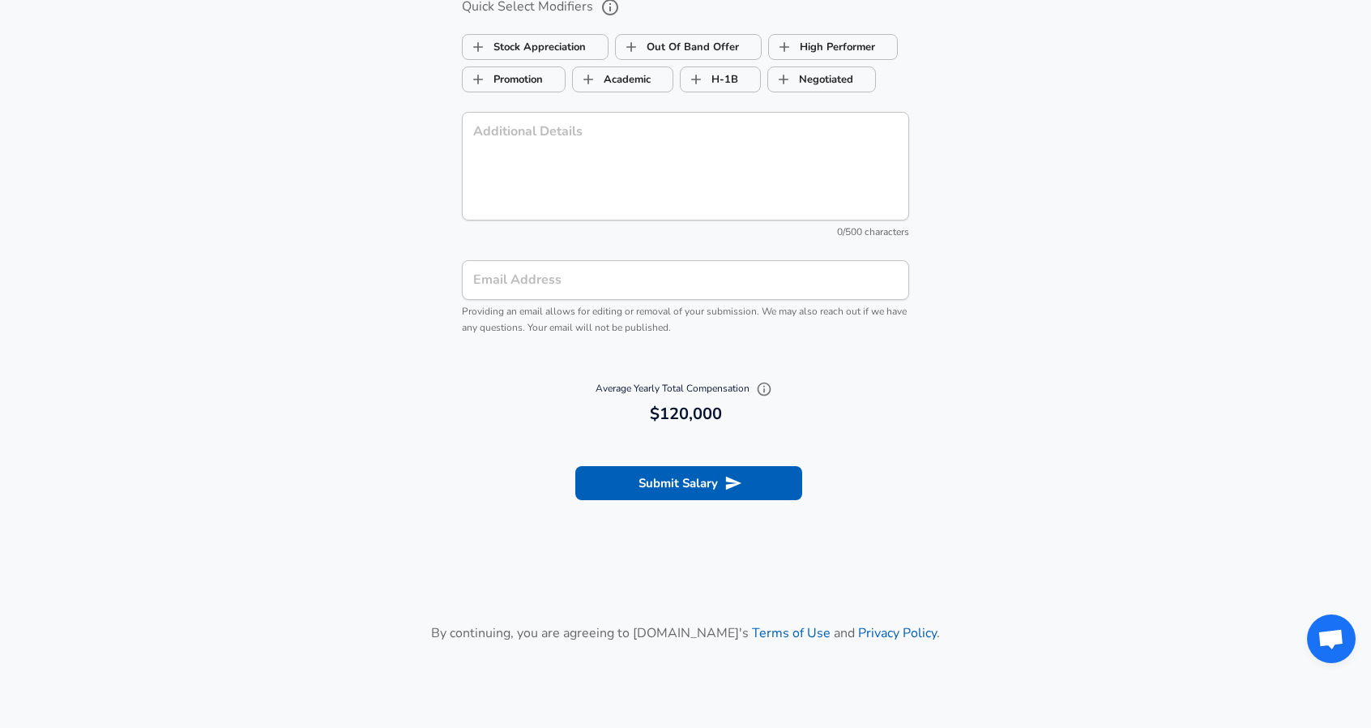
drag, startPoint x: 660, startPoint y: 484, endPoint x: 344, endPoint y: 493, distance: 316.2
click at [344, 493] on section "Submit Salary" at bounding box center [685, 480] width 1371 height 91
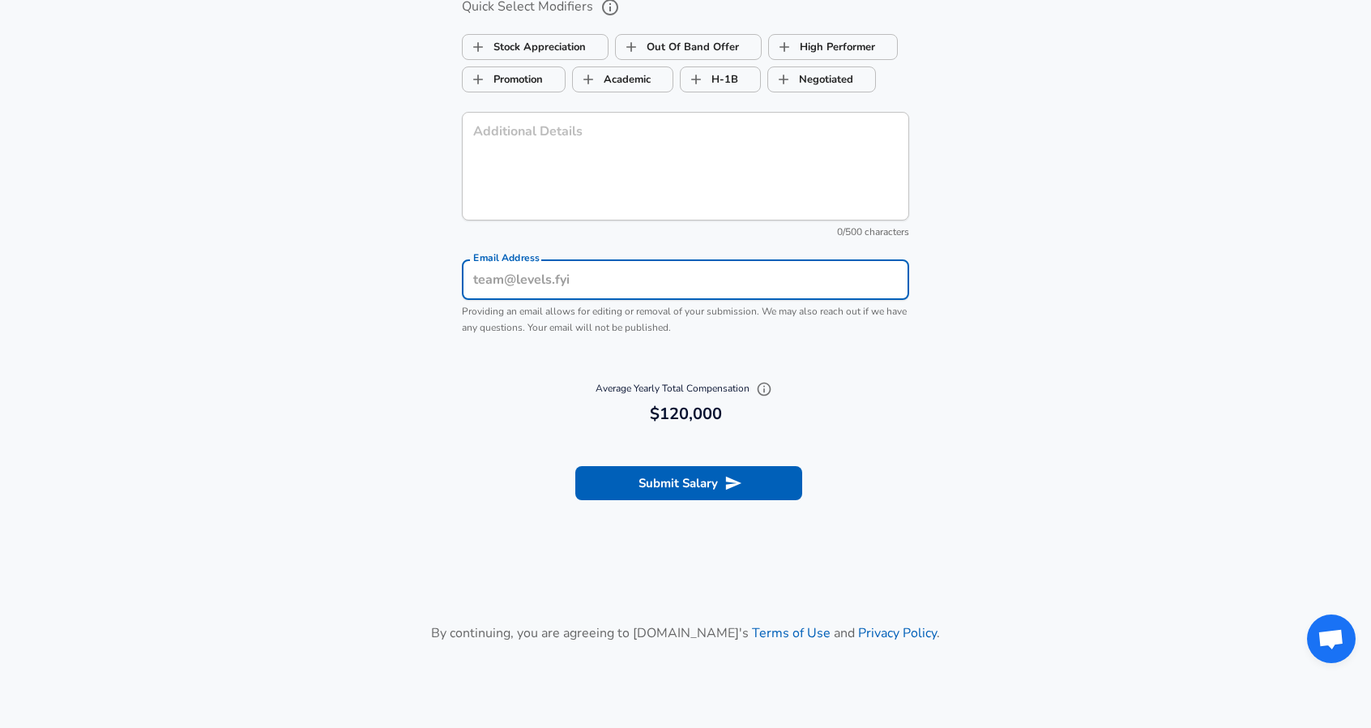
click at [522, 276] on input "Email Address" at bounding box center [685, 280] width 447 height 40
type input "[PERSON_NAME][EMAIL_ADDRESS][PERSON_NAME][PERSON_NAME][DOMAIN_NAME]"
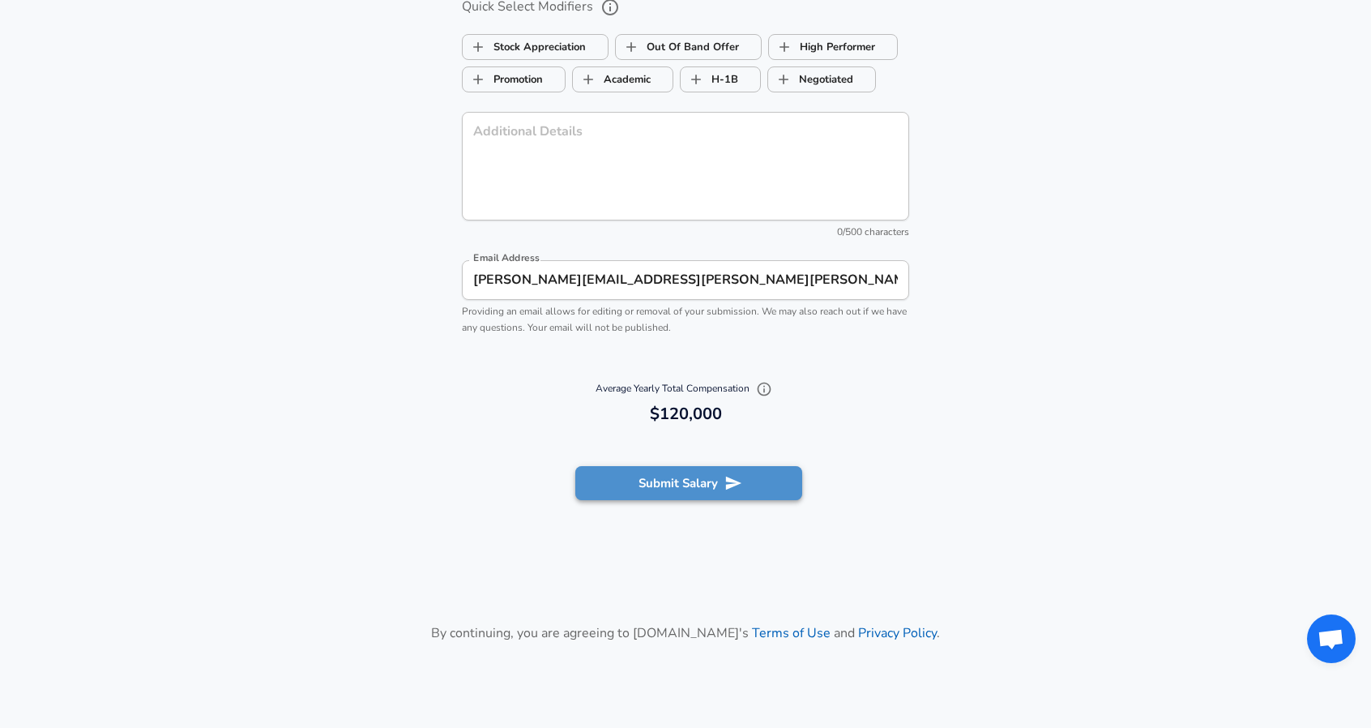
click at [644, 482] on button "Submit Salary" at bounding box center [688, 483] width 227 height 34
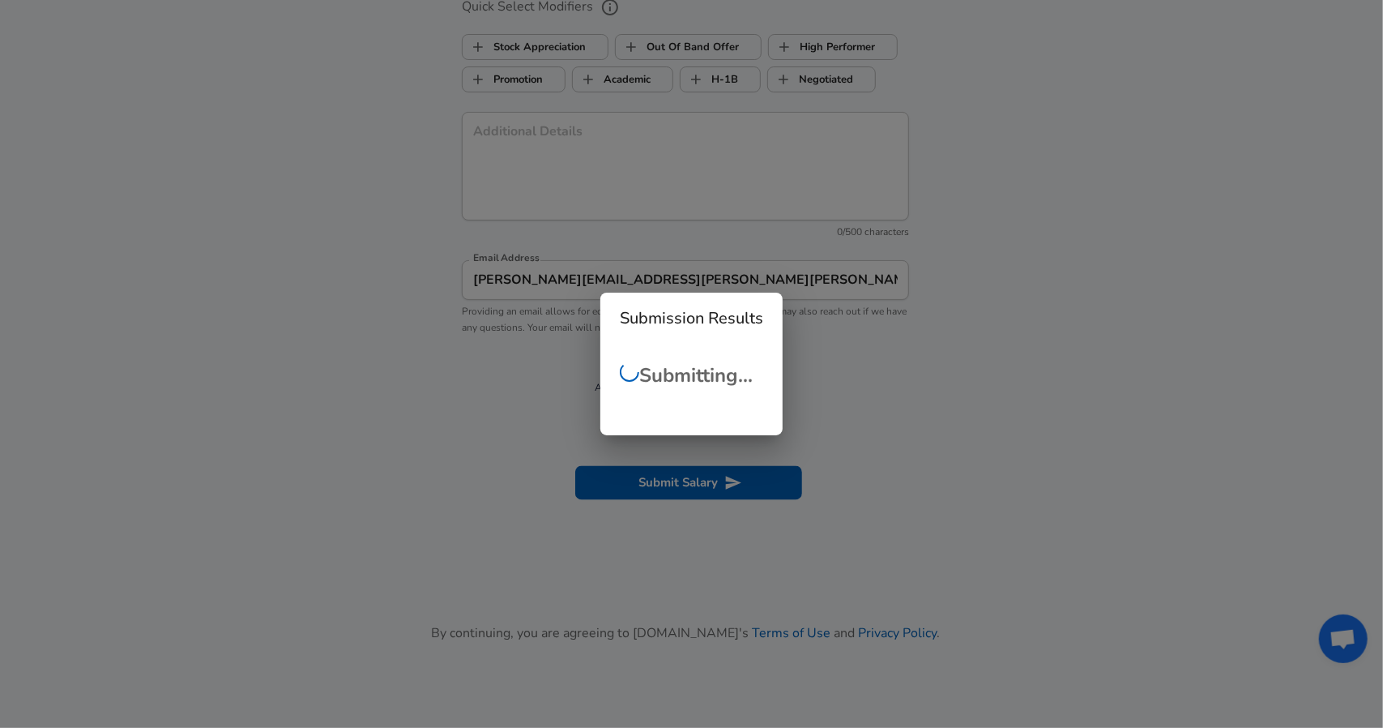
scroll to position [376, 0]
